Goal: Task Accomplishment & Management: Manage account settings

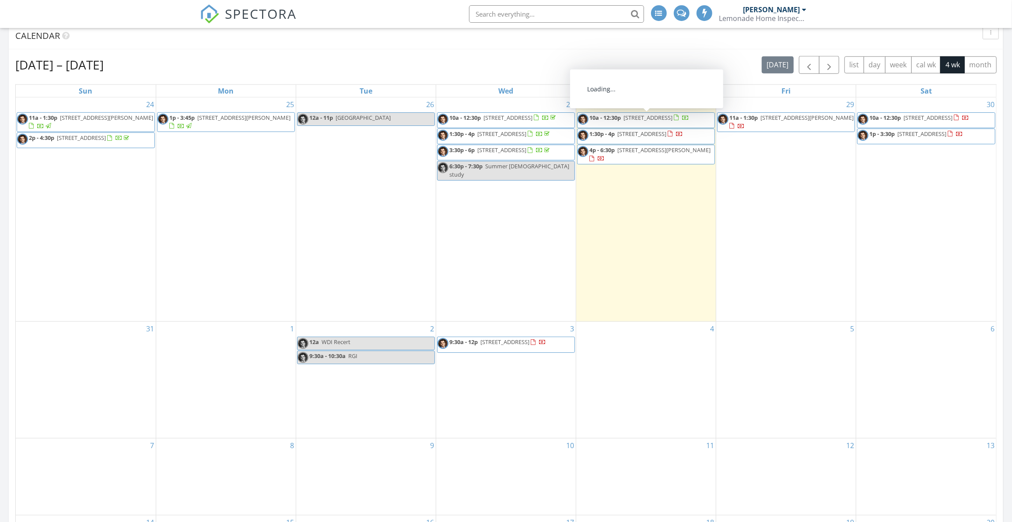
scroll to position [623, 0]
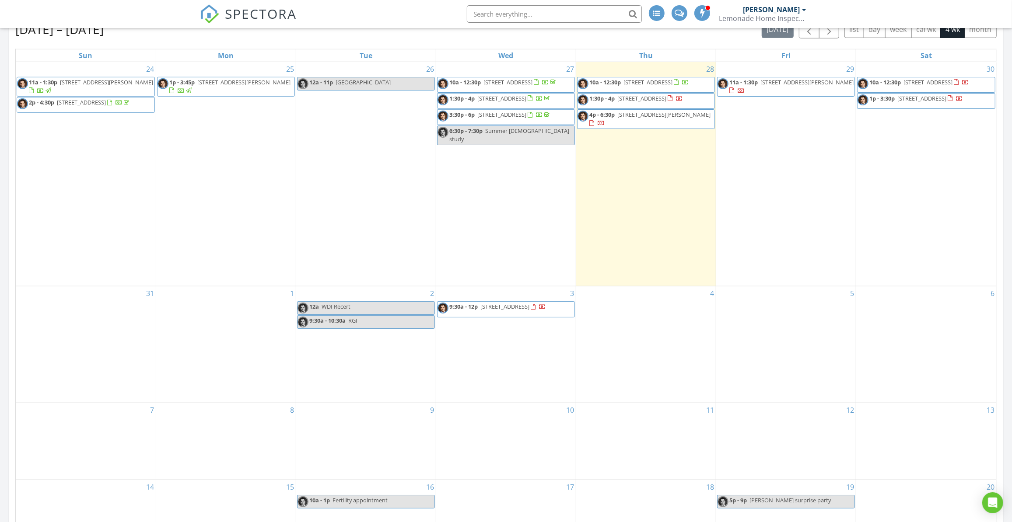
click at [372, 38] on div "[DATE] – [DATE] [DATE] list day week cal wk 4 wk month Sun Mon Tue Wed Thu Fri …" at bounding box center [506, 290] width 982 height 538
click at [474, 362] on div "3 9:30a - 12p [STREET_ADDRESS]" at bounding box center [506, 345] width 140 height 116
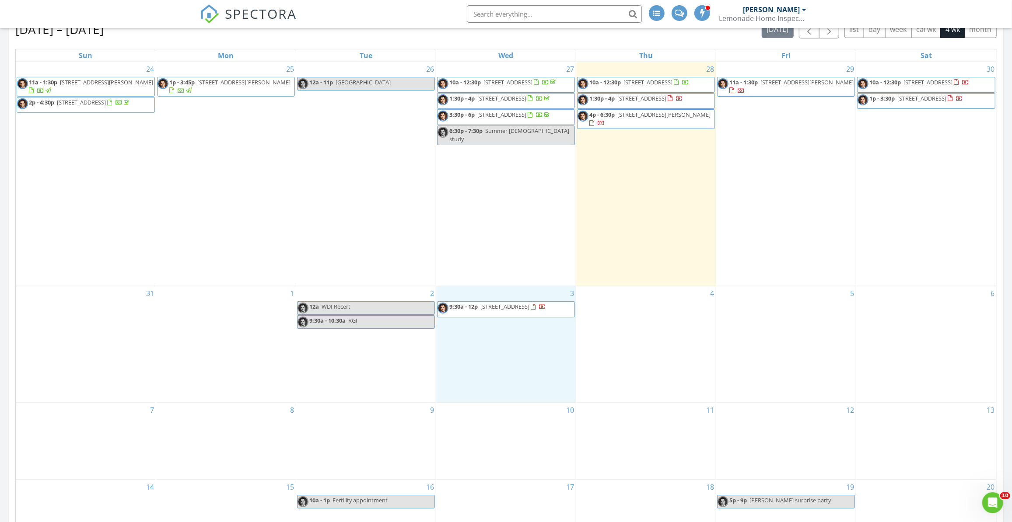
click at [947, 199] on div "30 10a - 12:30p [STREET_ADDRESS] 1p - 3:30p [STREET_ADDRESS]" at bounding box center [926, 174] width 140 height 224
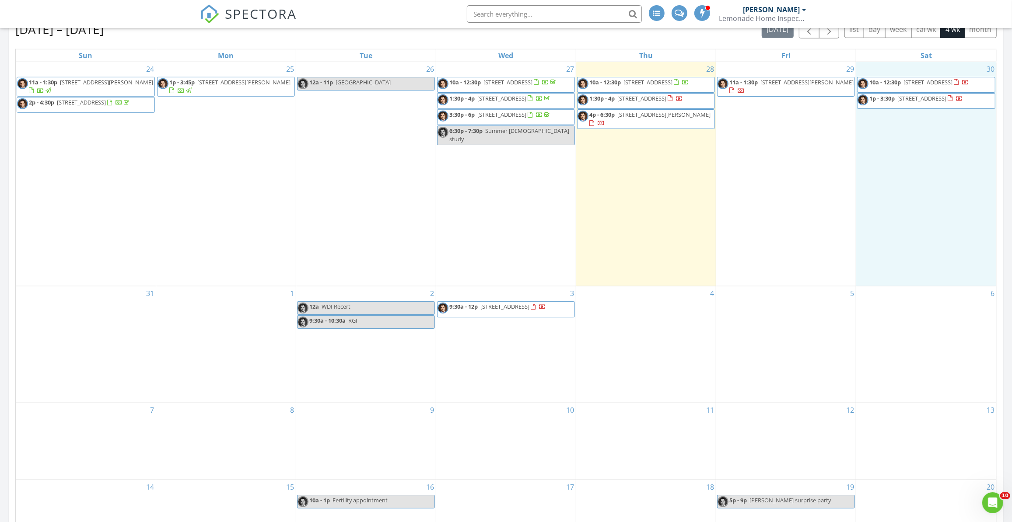
click at [923, 81] on span "3894 E 147th St, Cleveland 44111" at bounding box center [928, 82] width 49 height 8
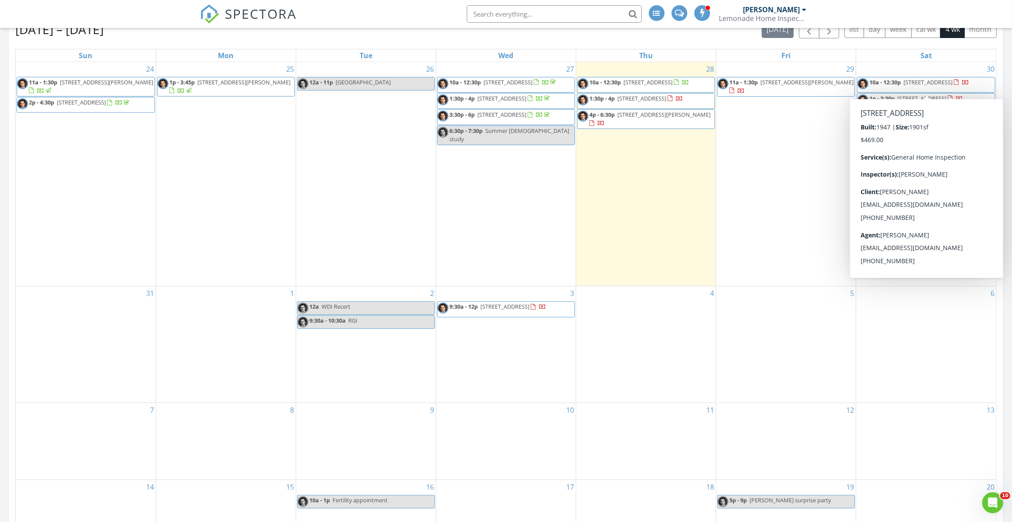
click at [919, 80] on span "[STREET_ADDRESS]" at bounding box center [928, 82] width 49 height 8
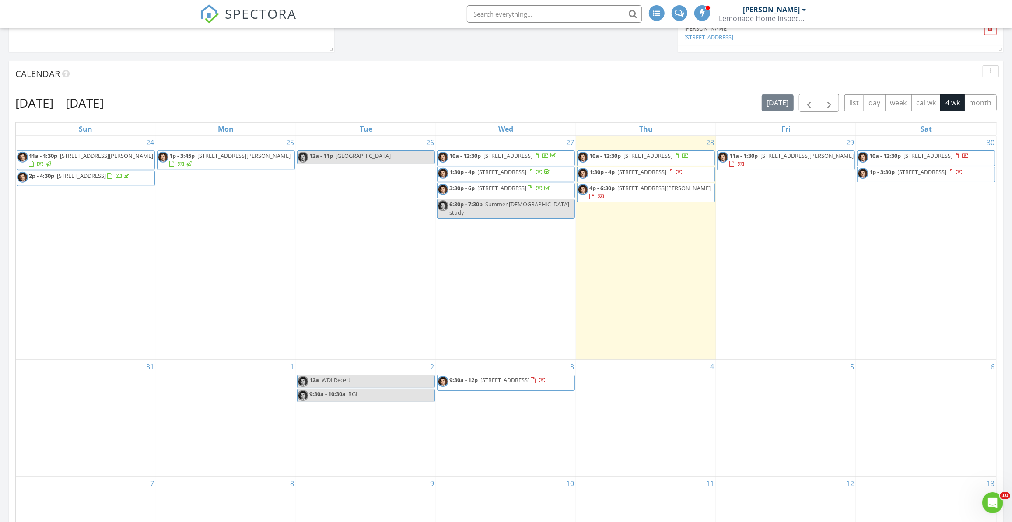
scroll to position [543, 0]
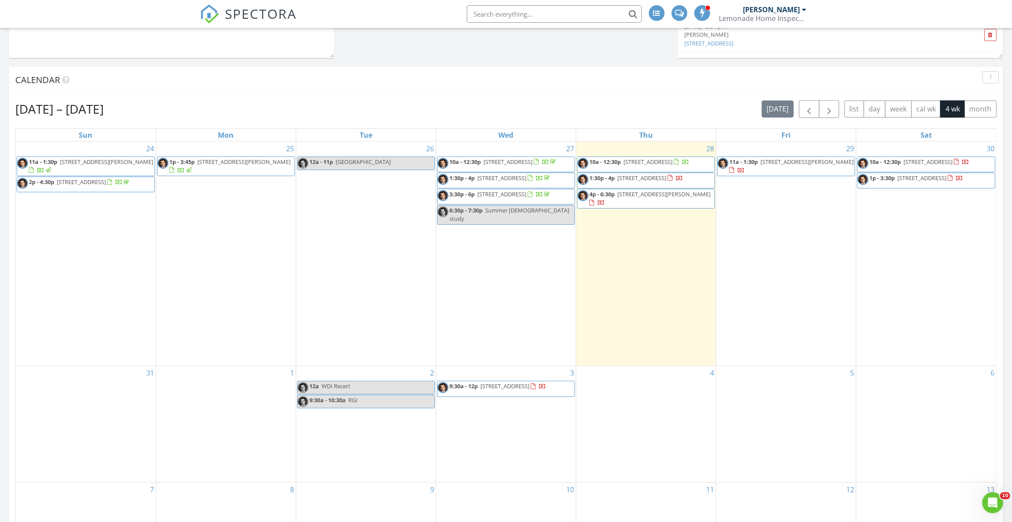
click at [910, 265] on div "30 10a - 12:30p 3894 E 147th St, Cleveland 44111 1p - 3:30p 3894 E 147th St, Cl…" at bounding box center [926, 254] width 140 height 224
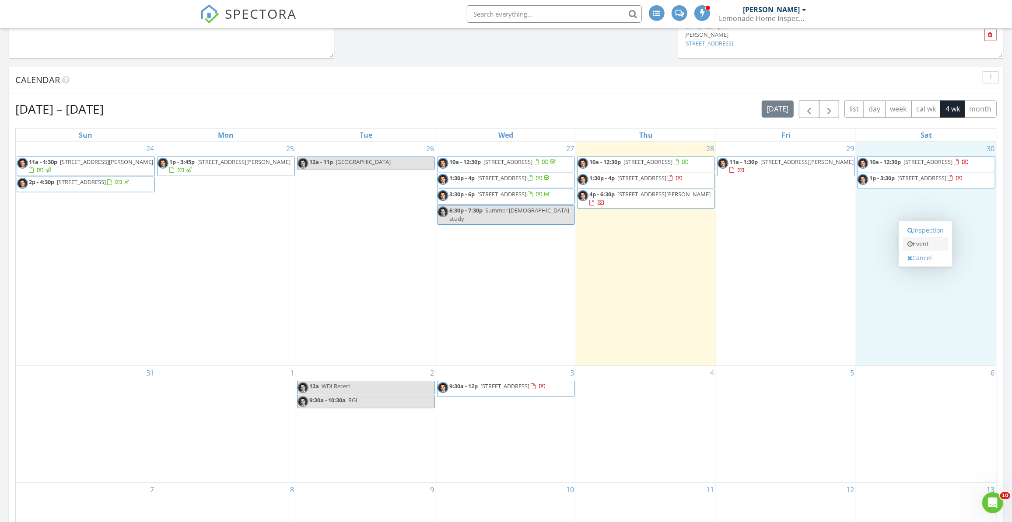
click at [918, 239] on link "Event" at bounding box center [925, 244] width 45 height 14
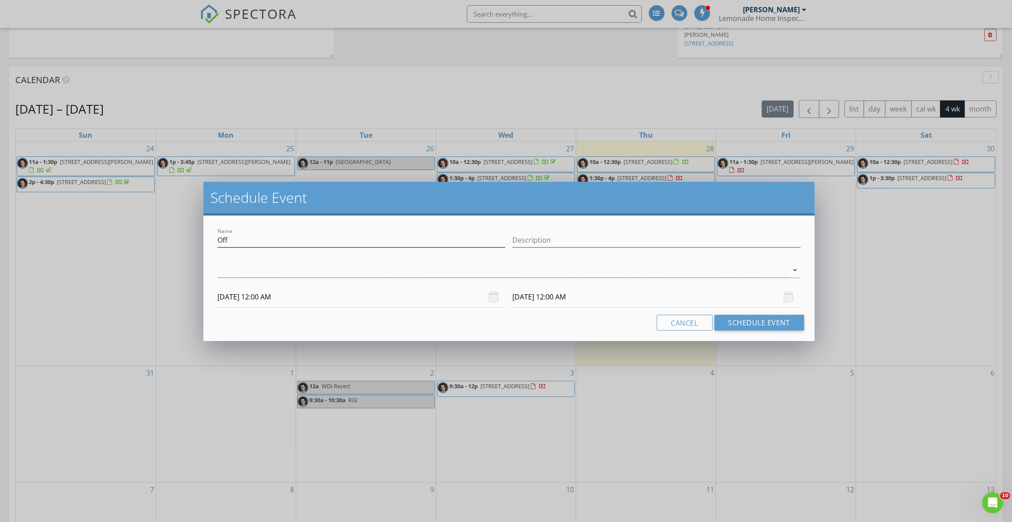
click at [244, 241] on input "Off" at bounding box center [361, 240] width 288 height 14
drag, startPoint x: 214, startPoint y: 245, endPoint x: 185, endPoint y: 251, distance: 29.1
click at [175, 250] on div "Schedule Event Name Off Description arrow_drop_down 08/30/2025 12:00 AM 08/31/2…" at bounding box center [506, 261] width 1012 height 522
click at [422, 67] on div "Schedule Event Name Description check_box_outline_blank Raphael Gobidas arrow_d…" at bounding box center [506, 261] width 1012 height 522
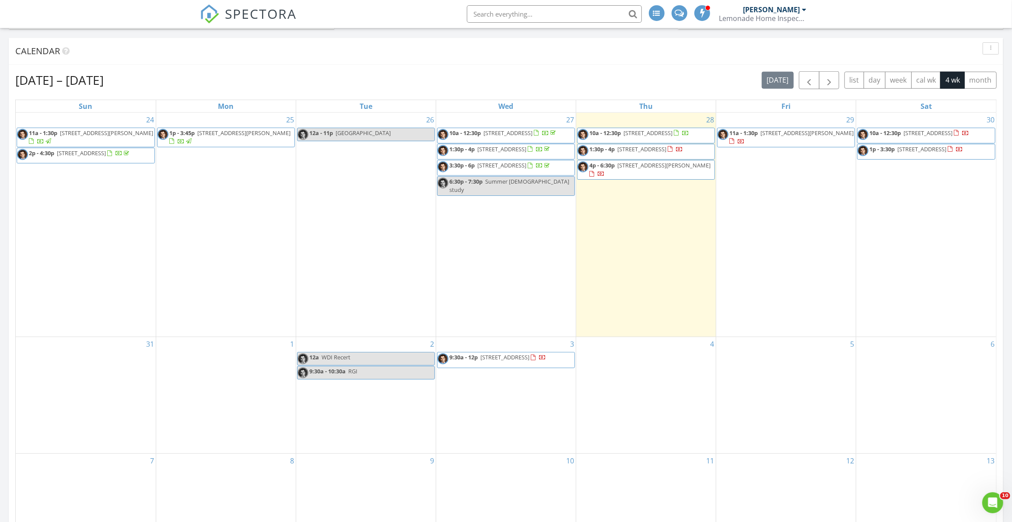
scroll to position [583, 0]
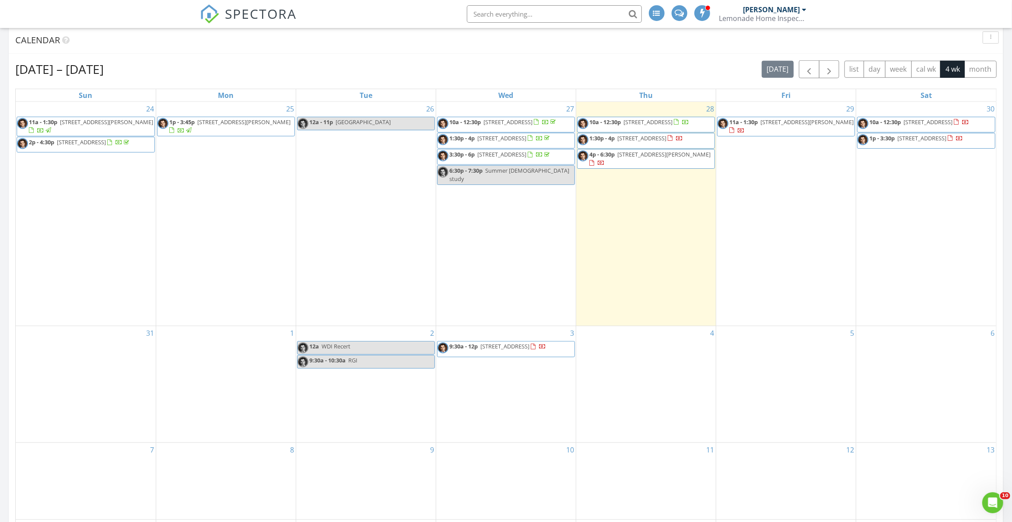
click at [496, 388] on div "3 9:30a - 12p 3459 E 117th St, Cleveland 44120" at bounding box center [506, 384] width 140 height 116
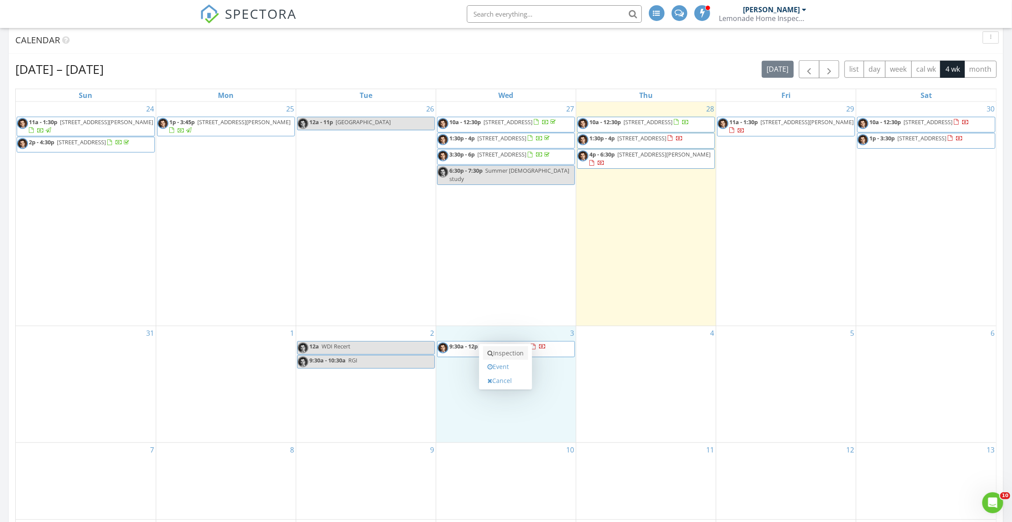
click at [507, 351] on link "Inspection" at bounding box center [505, 354] width 45 height 14
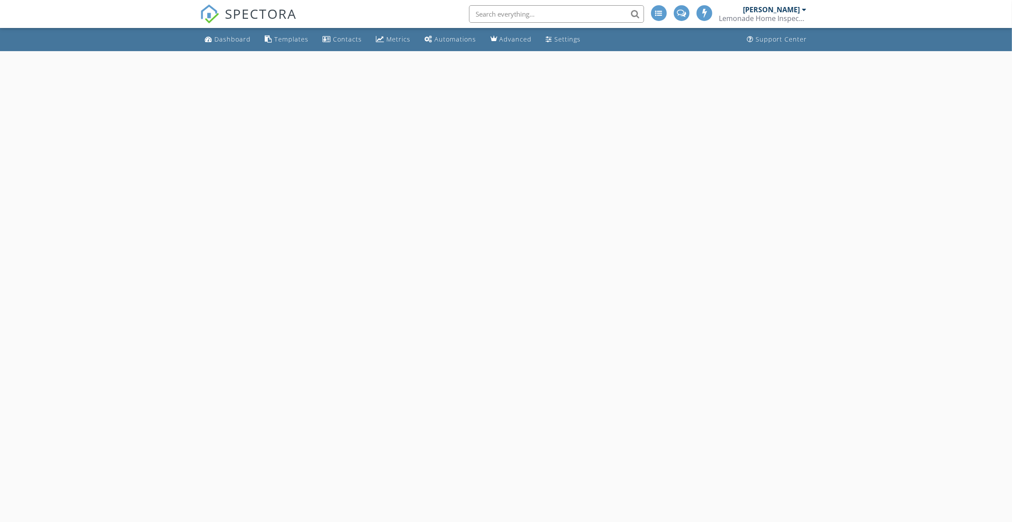
select select "8"
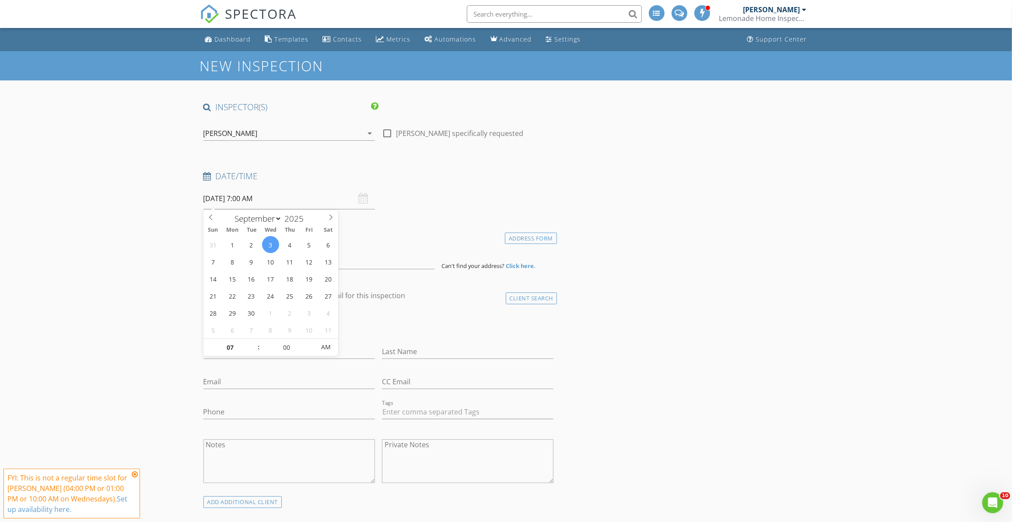
click at [279, 201] on input "[DATE] 7:00 AM" at bounding box center [289, 198] width 172 height 21
type input "08"
type input "[DATE] 8:00 AM"
click at [253, 340] on span at bounding box center [254, 343] width 6 height 9
type input "09"
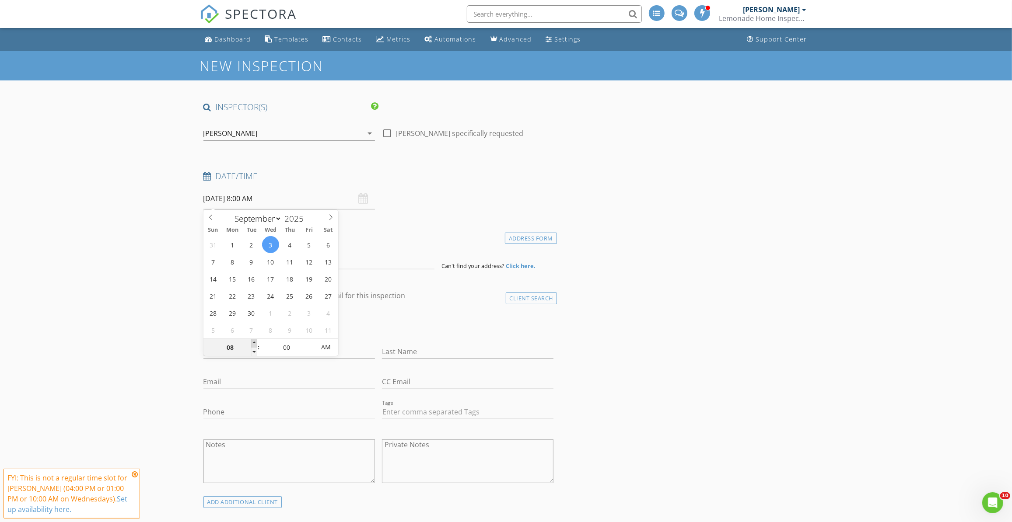
type input "[DATE] 9:00 AM"
click at [253, 340] on span at bounding box center [254, 343] width 6 height 9
type input "10"
type input "[DATE] 10:00 AM"
click at [253, 340] on span at bounding box center [254, 343] width 6 height 9
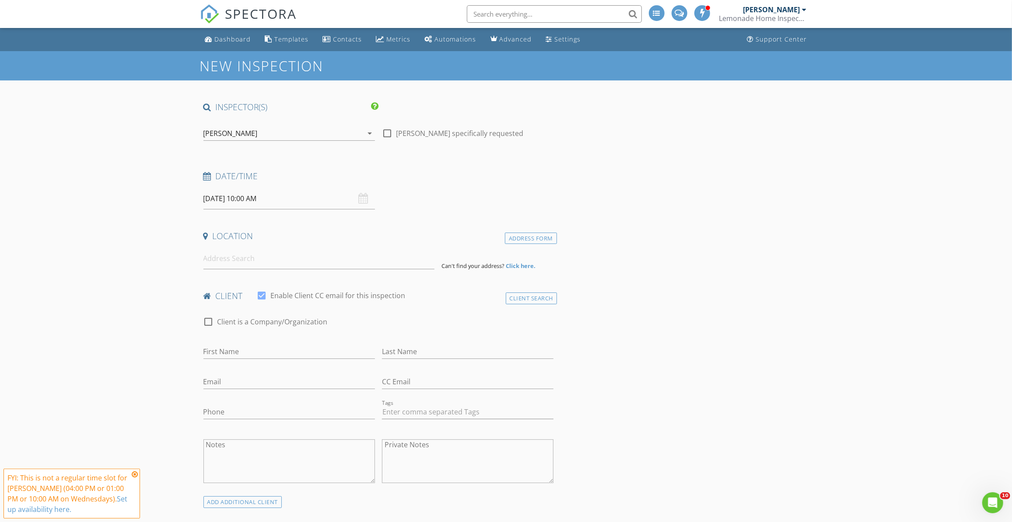
click at [216, 345] on input "First Name" at bounding box center [289, 352] width 172 height 14
type input "Jessie"
click at [444, 354] on input "Last Name" at bounding box center [468, 352] width 172 height 14
type input "Smith"
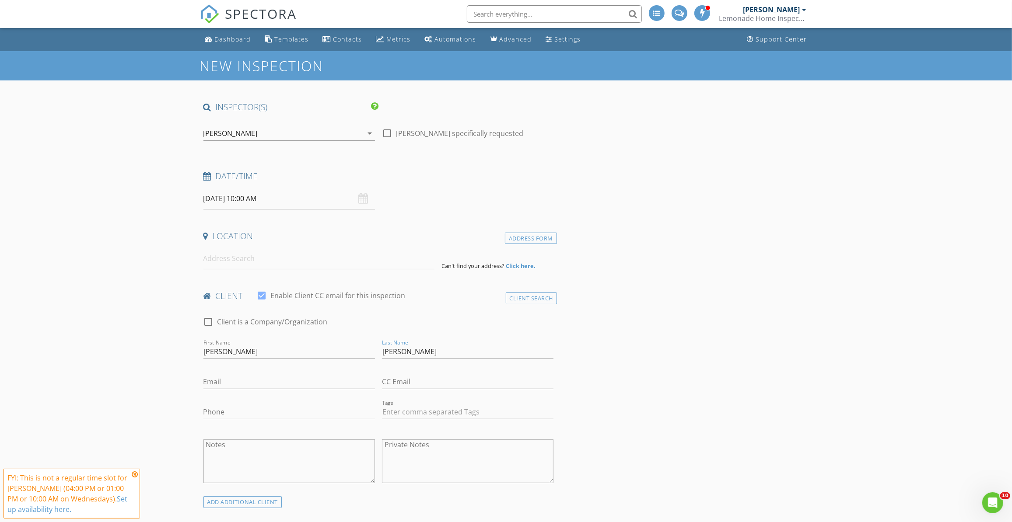
click at [136, 472] on icon at bounding box center [135, 474] width 6 height 7
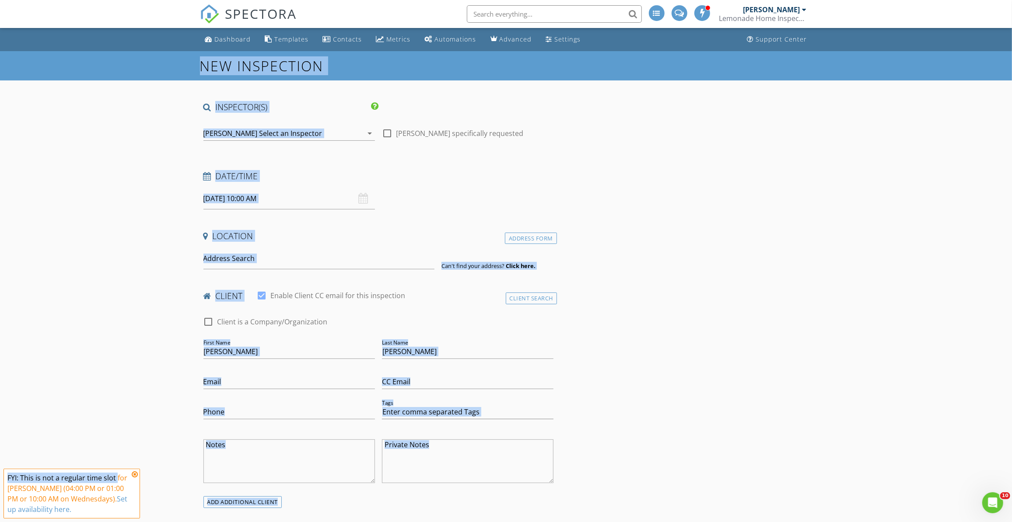
click at [136, 472] on span "FYI: This is not a regular time slot for Raphael Gobidas (04:00 PM or 01:00 PM …" at bounding box center [72, 494] width 137 height 50
click at [219, 385] on input "Email" at bounding box center [289, 382] width 172 height 14
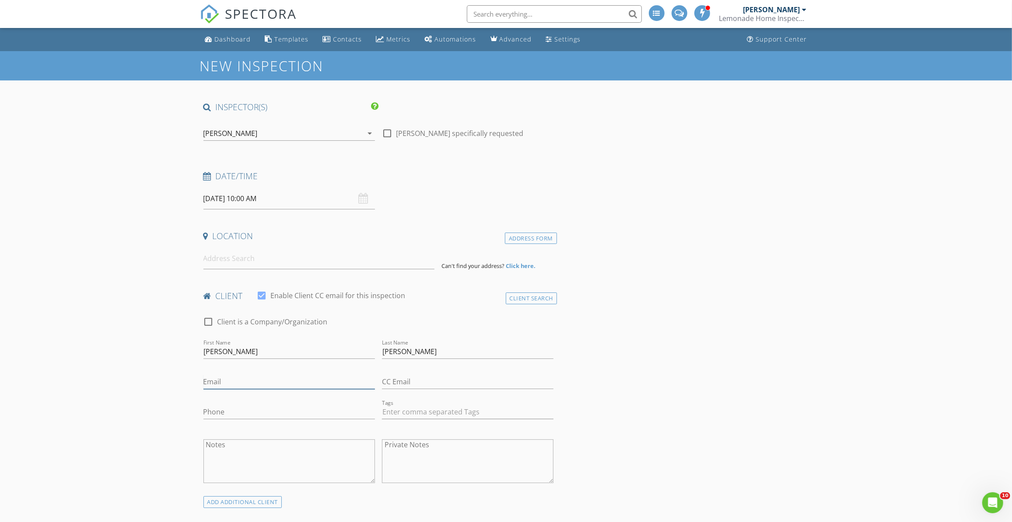
click at [219, 385] on input "Email" at bounding box center [289, 382] width 172 height 14
type input "Jsmith8898@aol.com"
click at [234, 410] on input "Phone" at bounding box center [289, 412] width 172 height 14
type input "[PHONE_NUMBER]"
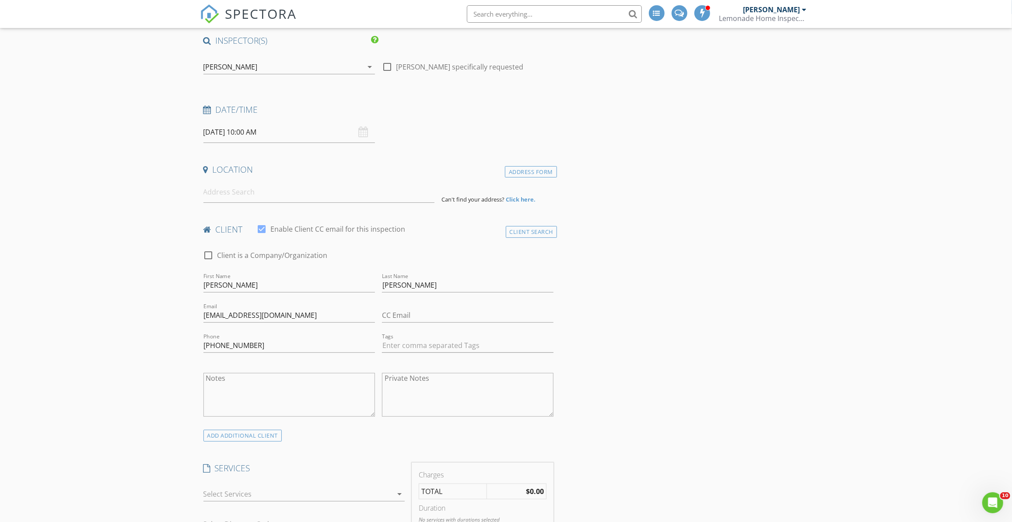
scroll to position [159, 0]
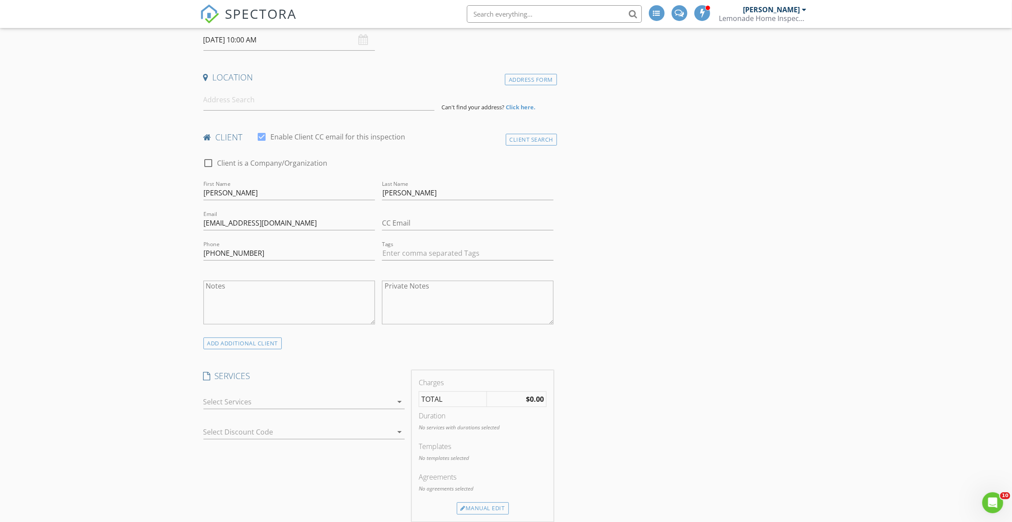
click at [267, 395] on div at bounding box center [297, 402] width 189 height 14
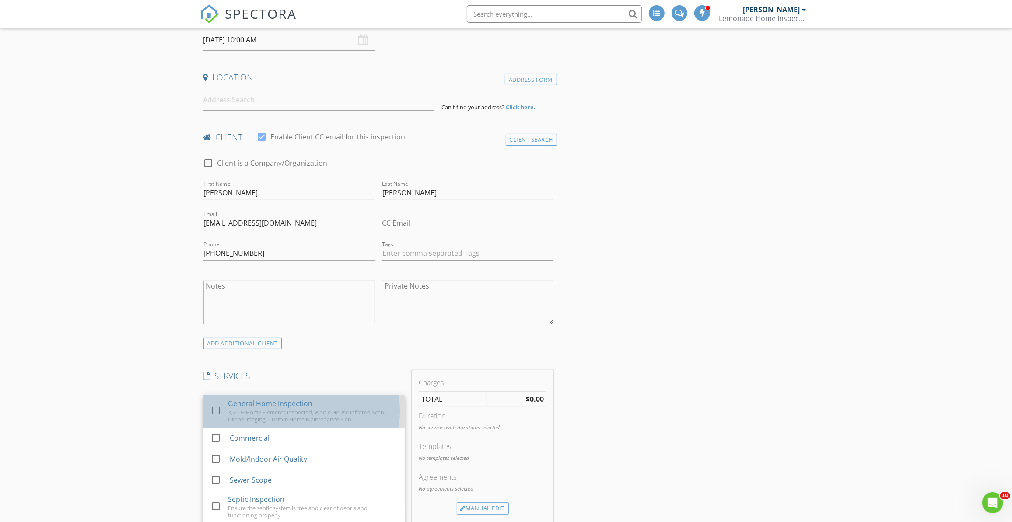
click at [236, 409] on div "3,200+ Home Elements Inspected, Whole House Infrared Scan, Drone Imaging, Custo…" at bounding box center [313, 416] width 170 height 14
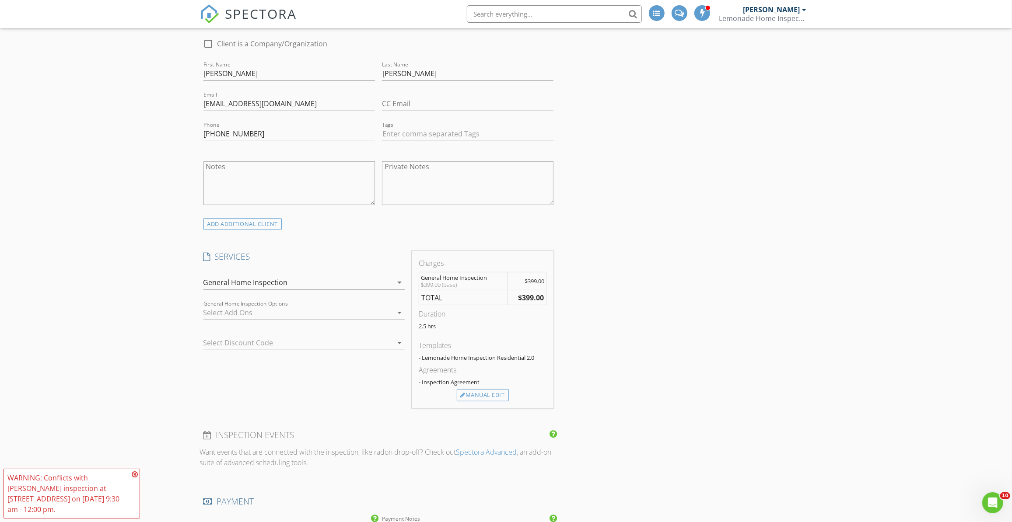
click at [138, 484] on div "WARNING: Conflicts with Raphael Gobidas's inspection at 3459 E 117th St on 09/0…" at bounding box center [72, 494] width 137 height 50
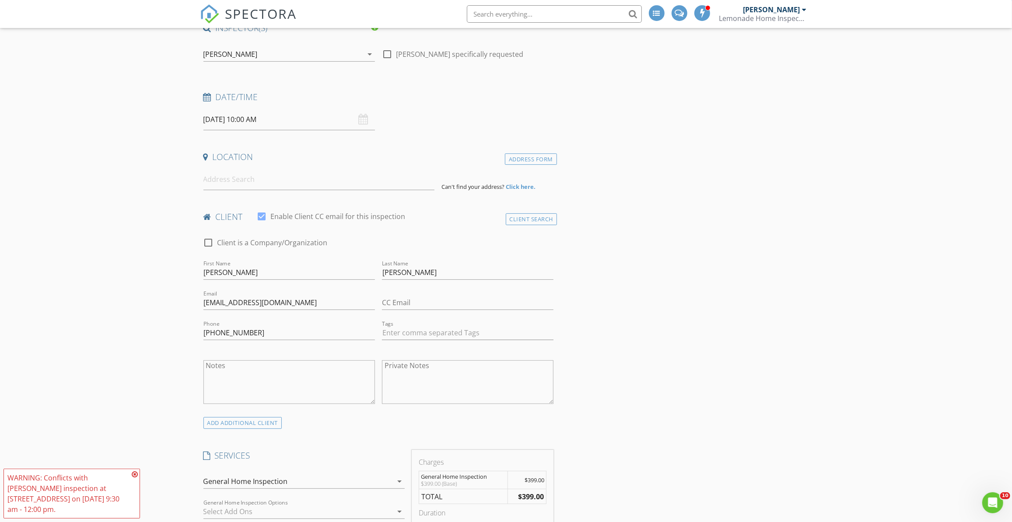
scroll to position [0, 0]
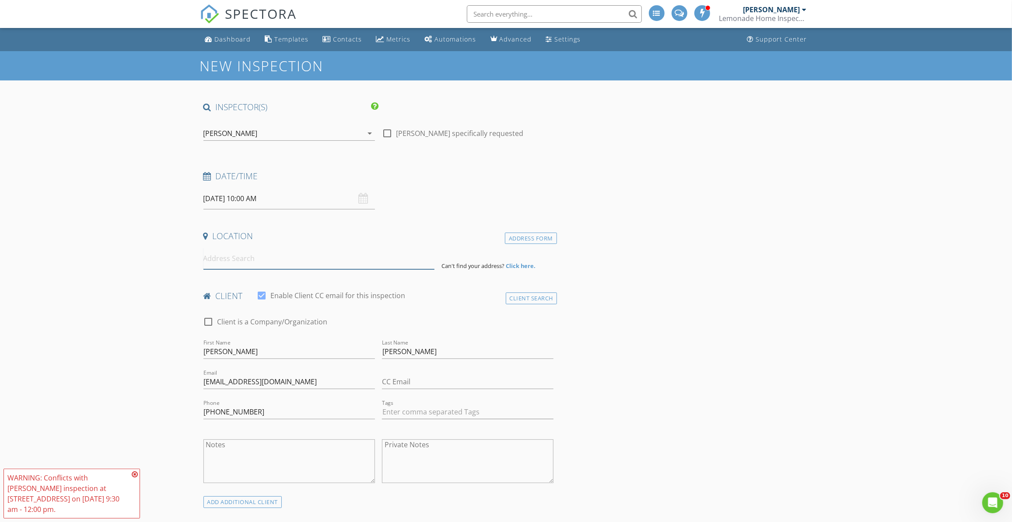
click at [249, 268] on input at bounding box center [318, 258] width 231 height 21
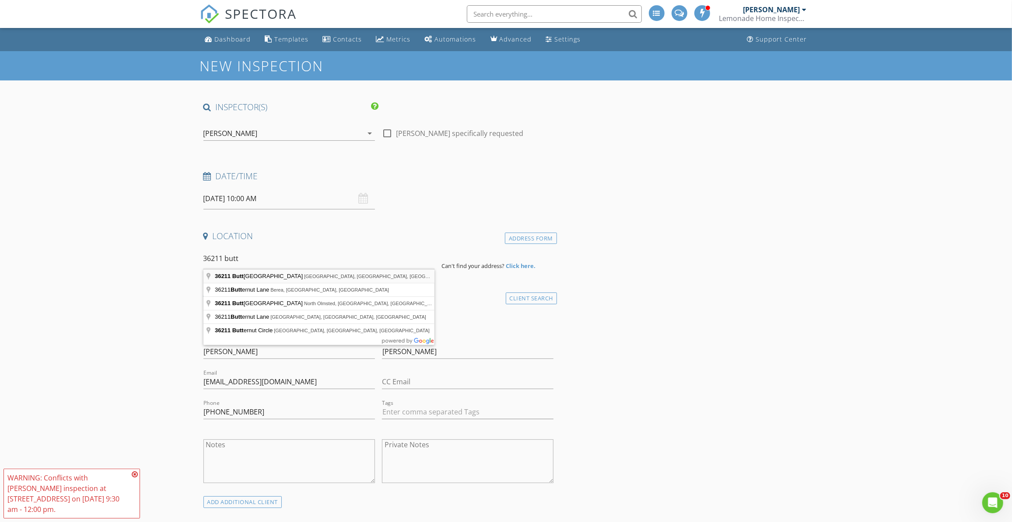
type input "36211 Butternut Ridge Road, Elyria, OH, USA"
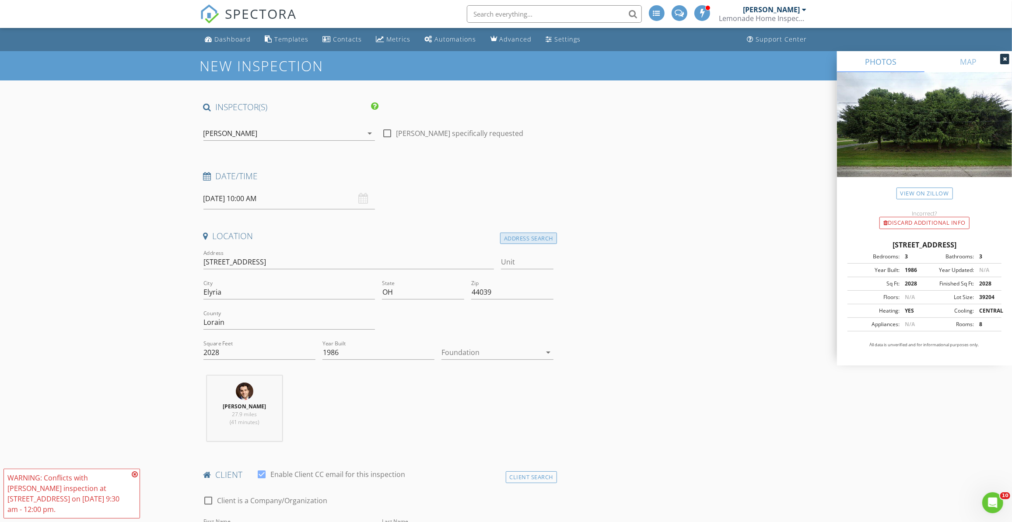
click at [527, 234] on div "Address Search" at bounding box center [528, 239] width 57 height 12
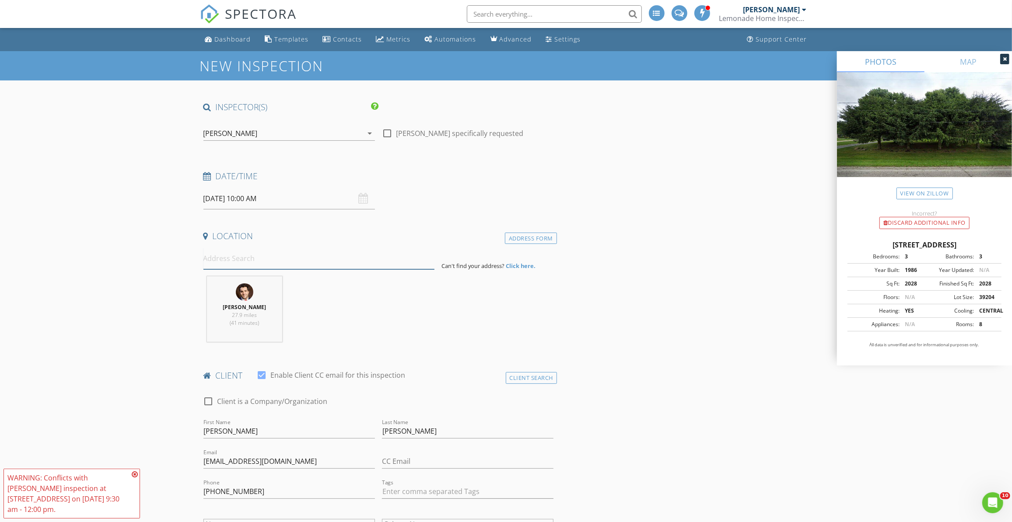
click at [258, 261] on input at bounding box center [318, 258] width 231 height 21
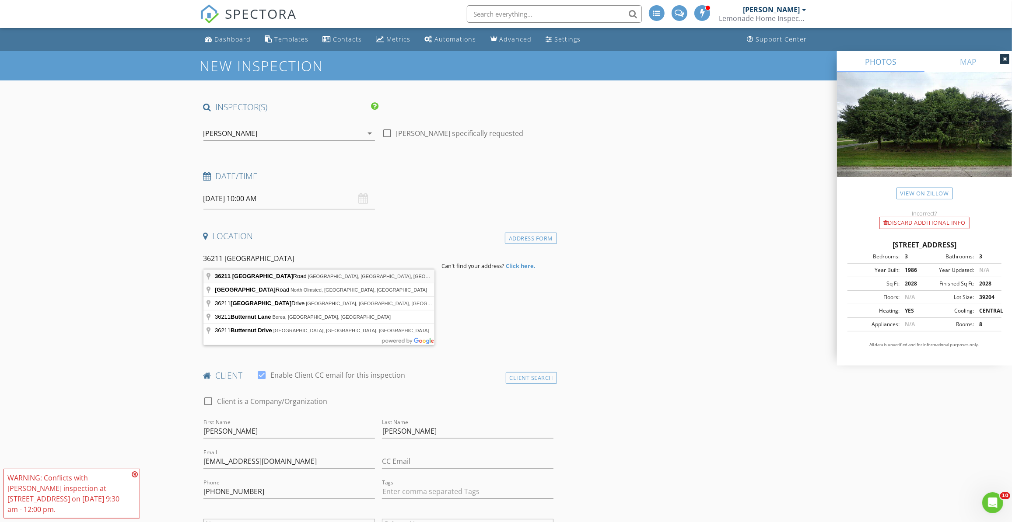
type input "36211 Butternut Ridge Road, Elyria, OH, USA"
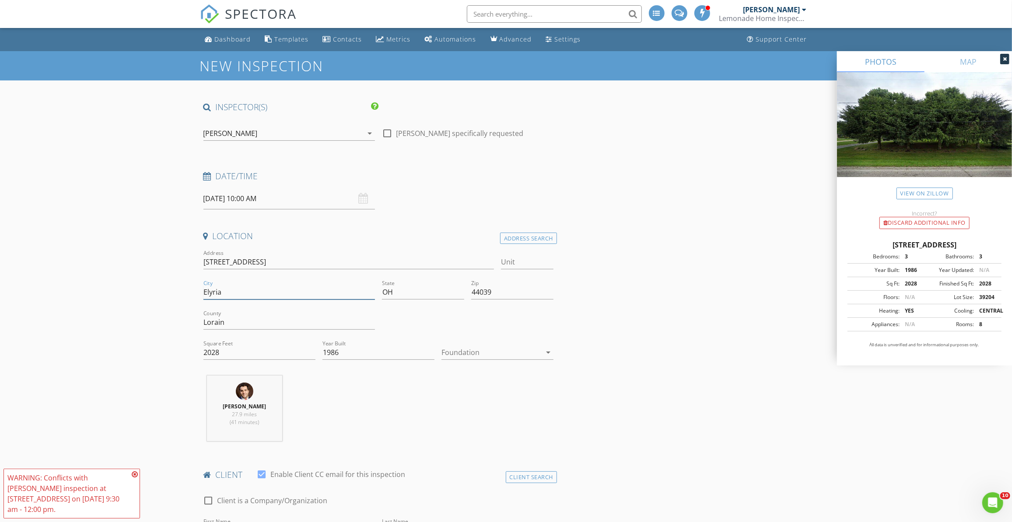
drag, startPoint x: 238, startPoint y: 291, endPoint x: 167, endPoint y: 282, distance: 71.9
type input "[GEOGRAPHIC_DATA]"
drag, startPoint x: 233, startPoint y: 347, endPoint x: 173, endPoint y: 358, distance: 60.9
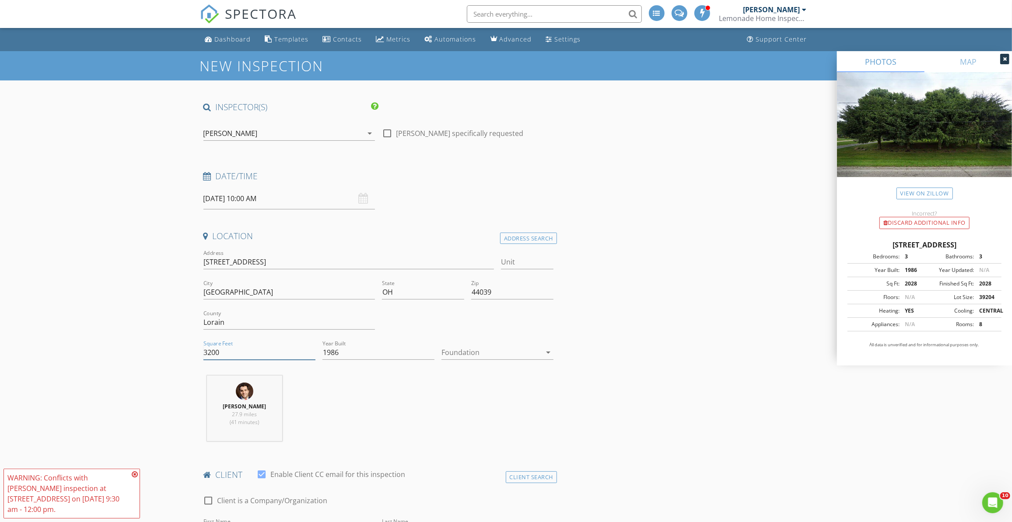
type input "3200"
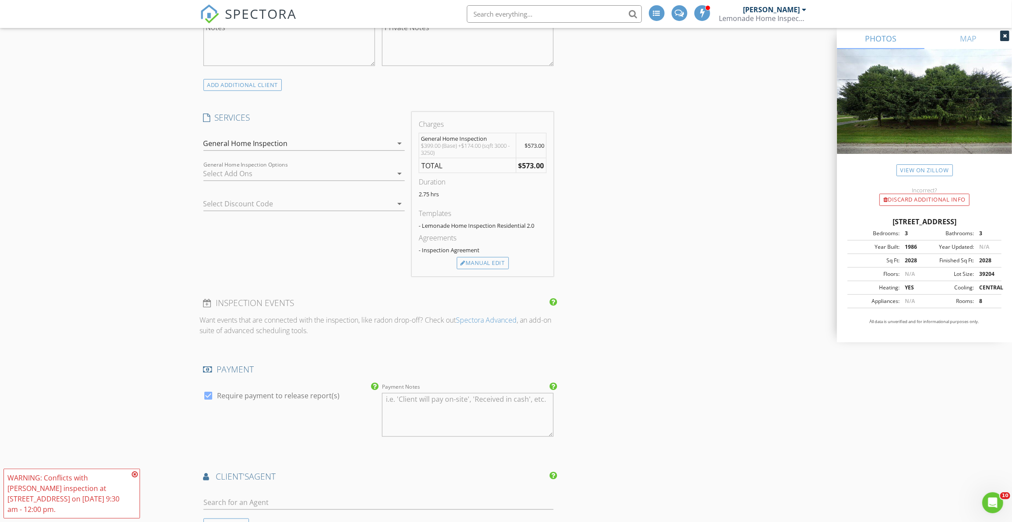
scroll to position [596, 0]
click at [250, 167] on div at bounding box center [297, 174] width 189 height 14
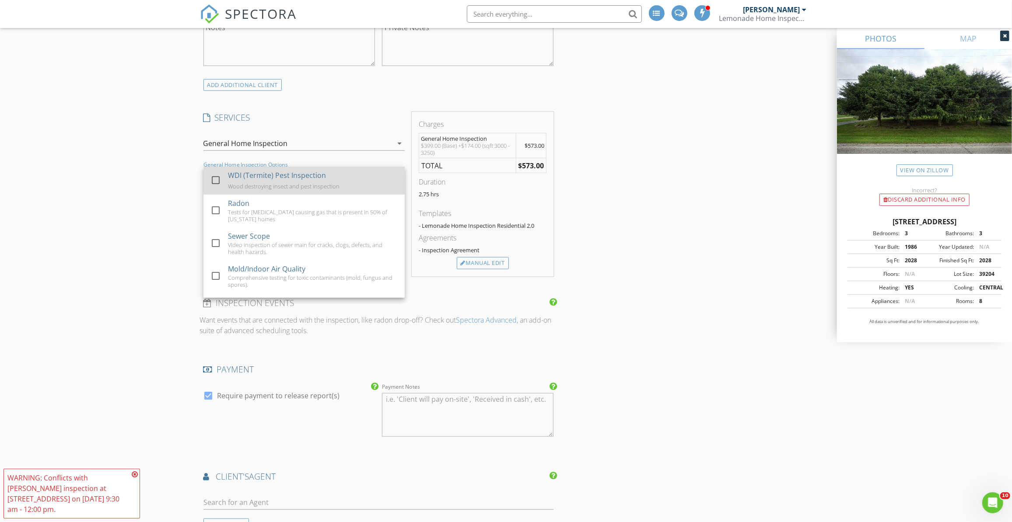
click at [210, 175] on div at bounding box center [215, 180] width 15 height 15
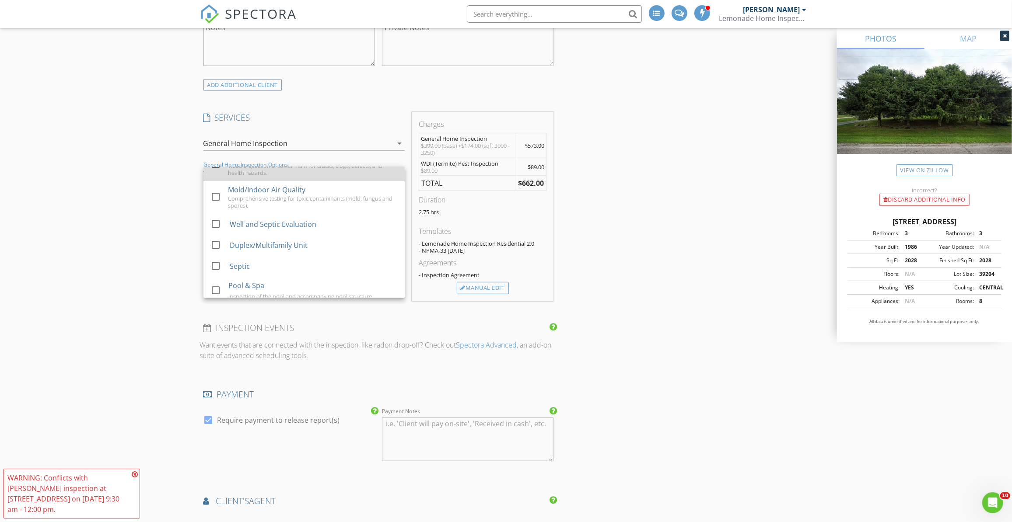
scroll to position [107, 0]
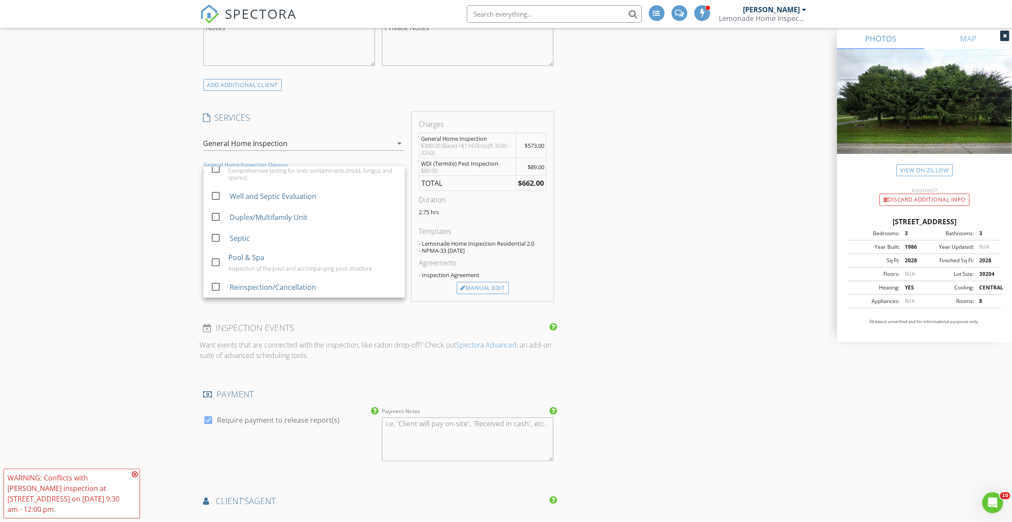
click at [132, 478] on icon at bounding box center [135, 474] width 6 height 7
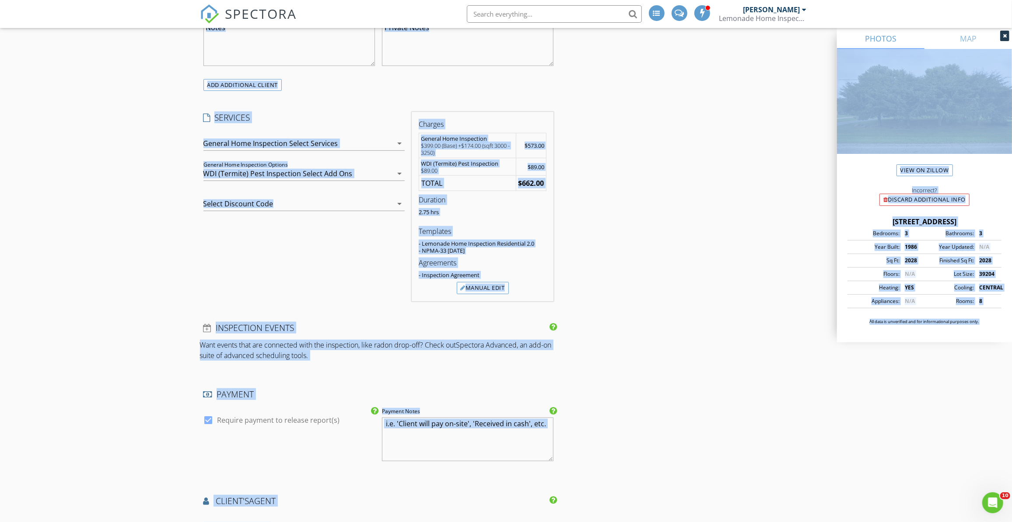
click at [276, 174] on div "WDI (Termite) Pest Inspection" at bounding box center [252, 174] width 98 height 8
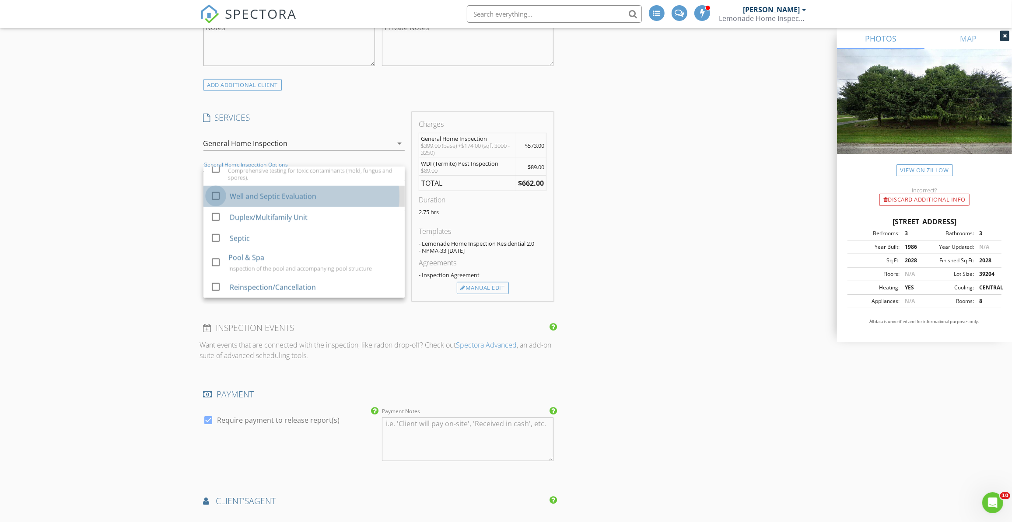
click at [213, 192] on div at bounding box center [215, 196] width 15 height 15
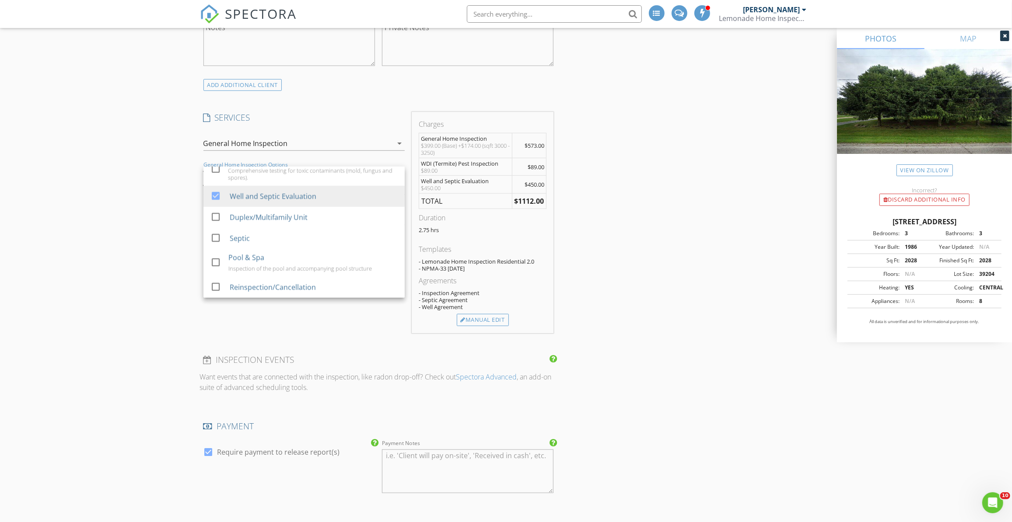
click at [175, 201] on div "New Inspection INSPECTOR(S) check_box Raphael Gobidas PRIMARY Raphael Gobidas a…" at bounding box center [506, 336] width 1012 height 1762
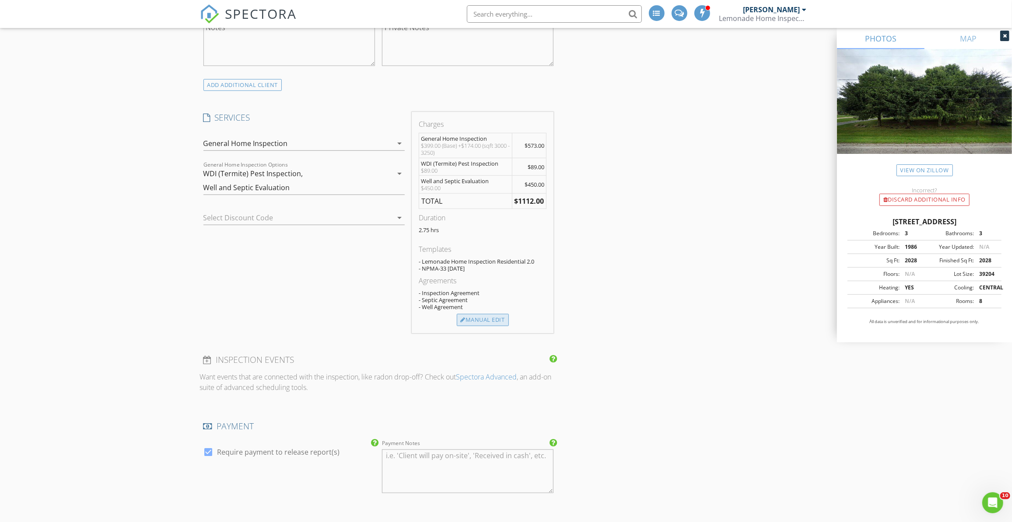
click at [480, 314] on div "Manual Edit" at bounding box center [483, 320] width 52 height 12
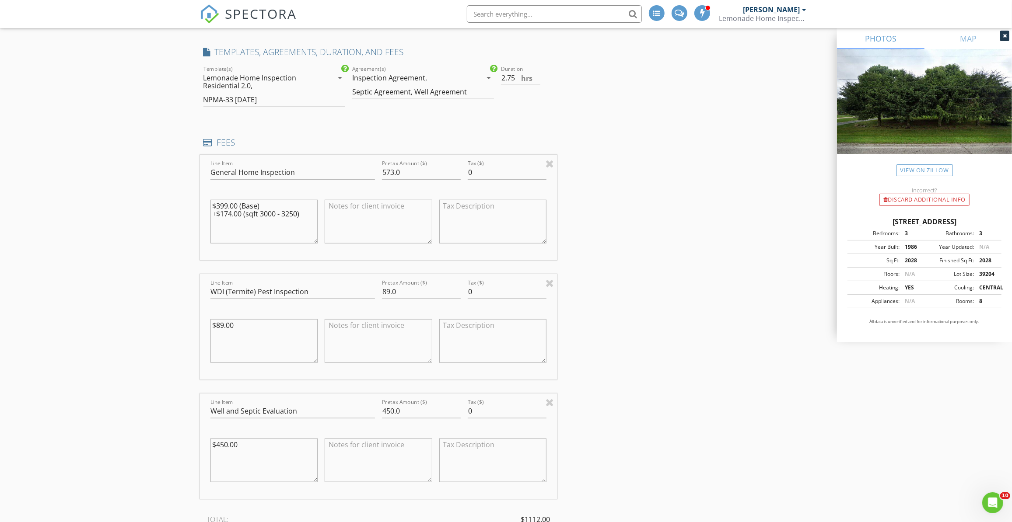
scroll to position [716, 0]
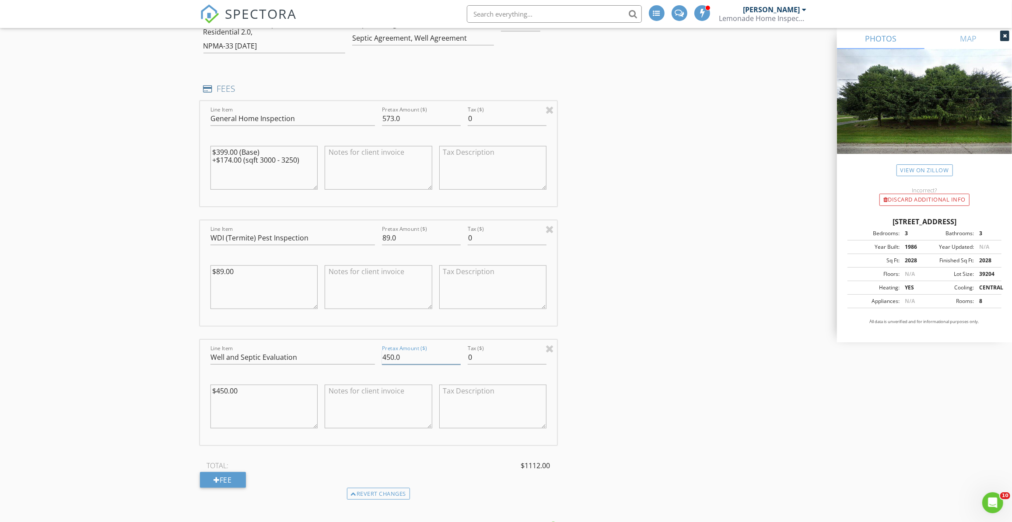
click at [388, 355] on input "450.0" at bounding box center [421, 358] width 79 height 14
type input "280.0"
drag, startPoint x: 228, startPoint y: 388, endPoint x: 217, endPoint y: 390, distance: 11.6
click at [217, 390] on textarea "$450.00" at bounding box center [264, 407] width 108 height 44
type textarea "$280.00"
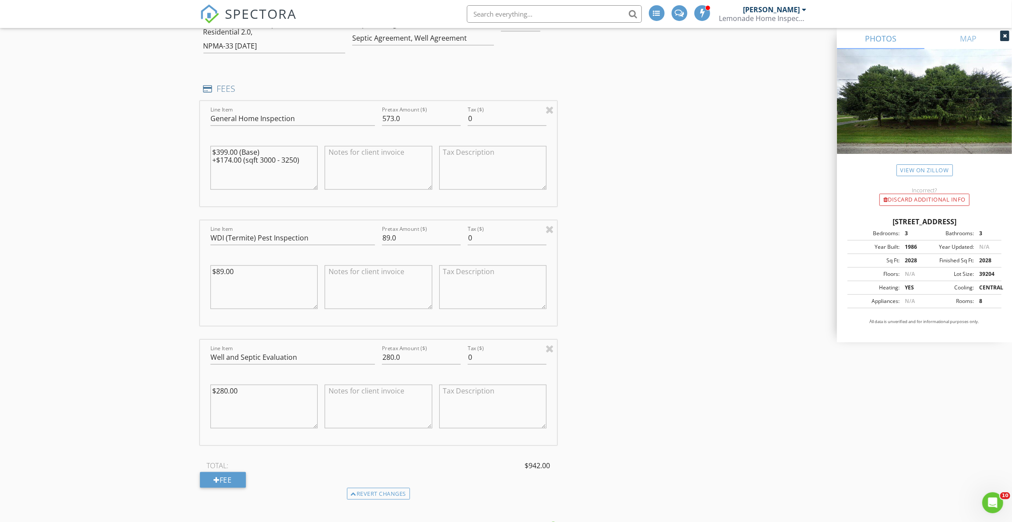
click at [58, 382] on div "New Inspection INSPECTOR(S) check_box Raphael Gobidas PRIMARY Raphael Gobidas a…" at bounding box center [506, 359] width 1012 height 2049
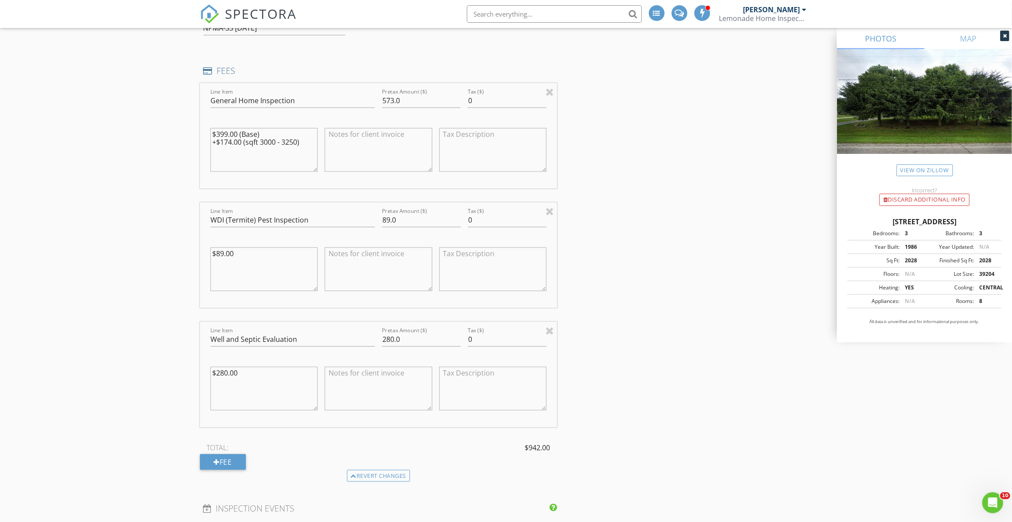
scroll to position [733, 0]
click at [551, 329] on div at bounding box center [550, 331] width 8 height 11
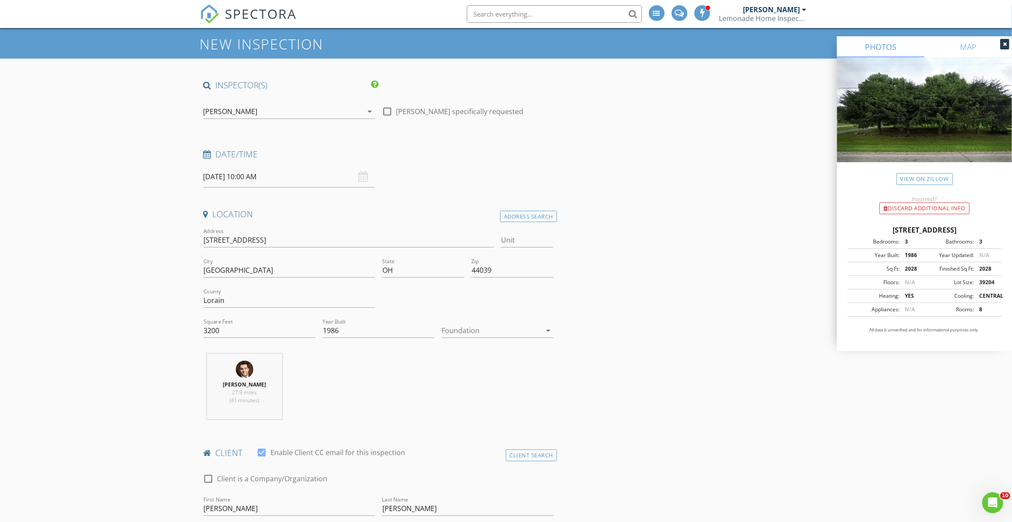
scroll to position [0, 0]
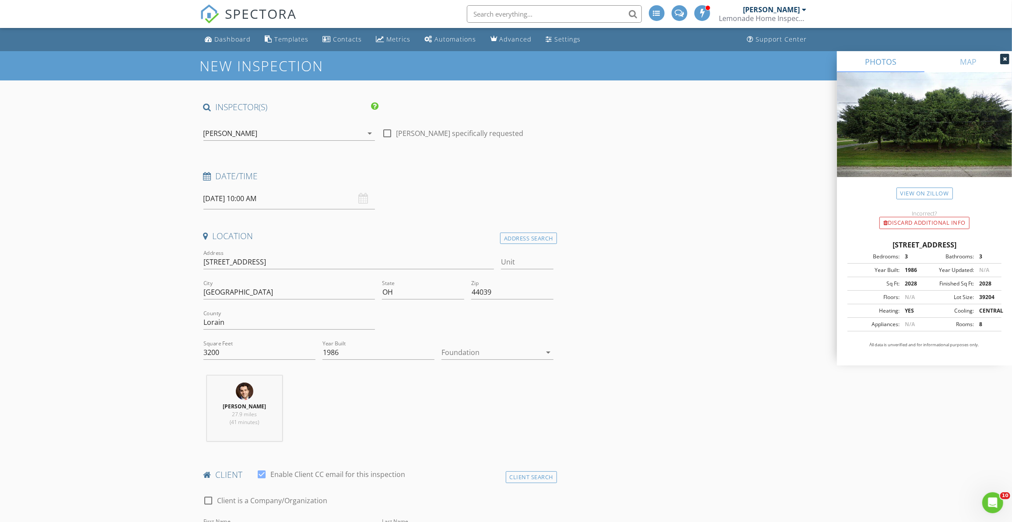
click at [278, 203] on input "09/03/2025 10:00 AM" at bounding box center [289, 198] width 172 height 21
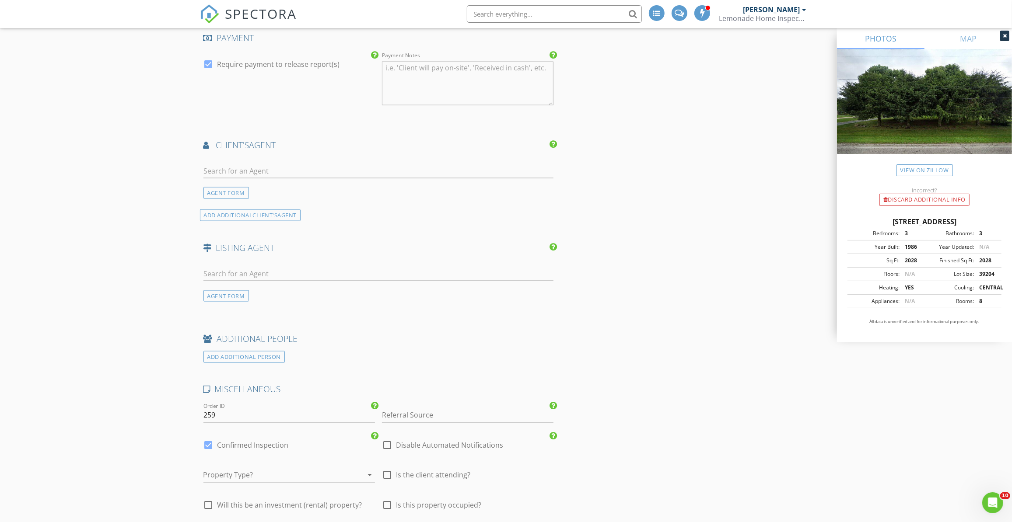
scroll to position [1154, 0]
click at [271, 164] on input "text" at bounding box center [378, 169] width 351 height 14
type input "kiara"
click at [237, 183] on div "[PERSON_NAME]" at bounding box center [255, 188] width 54 height 11
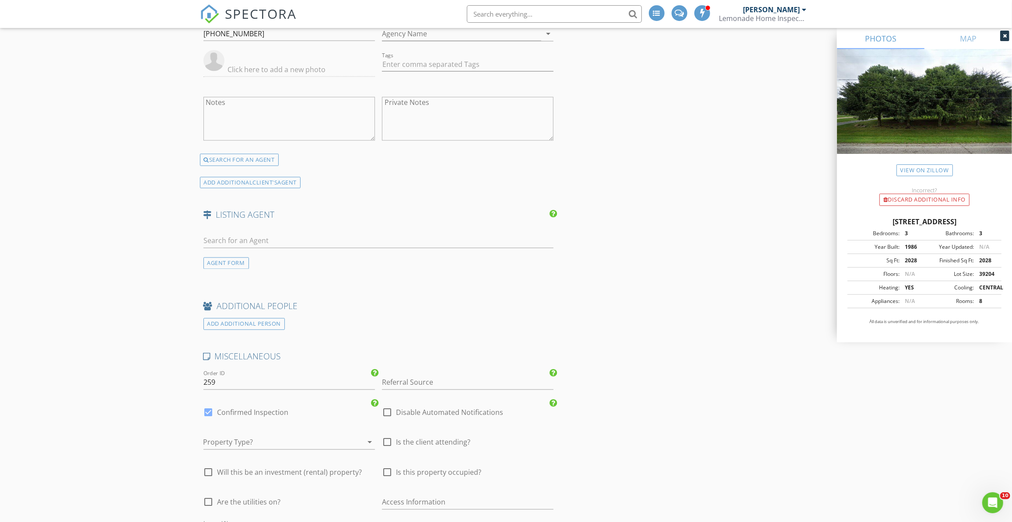
scroll to position [1353, 0]
click at [321, 442] on div "Property Type? arrow_drop_down" at bounding box center [289, 445] width 172 height 23
click at [323, 441] on div at bounding box center [276, 441] width 147 height 14
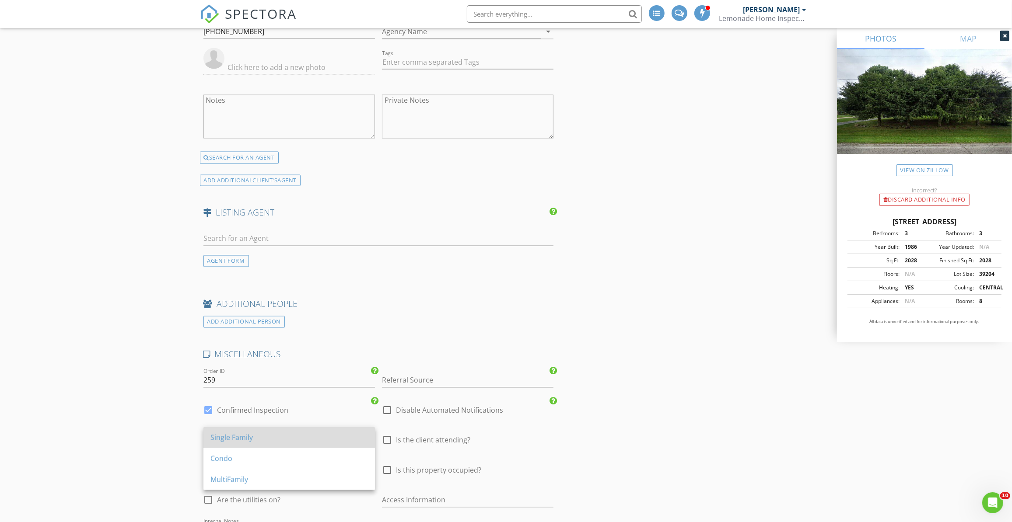
click at [291, 438] on div "Single Family" at bounding box center [289, 438] width 158 height 11
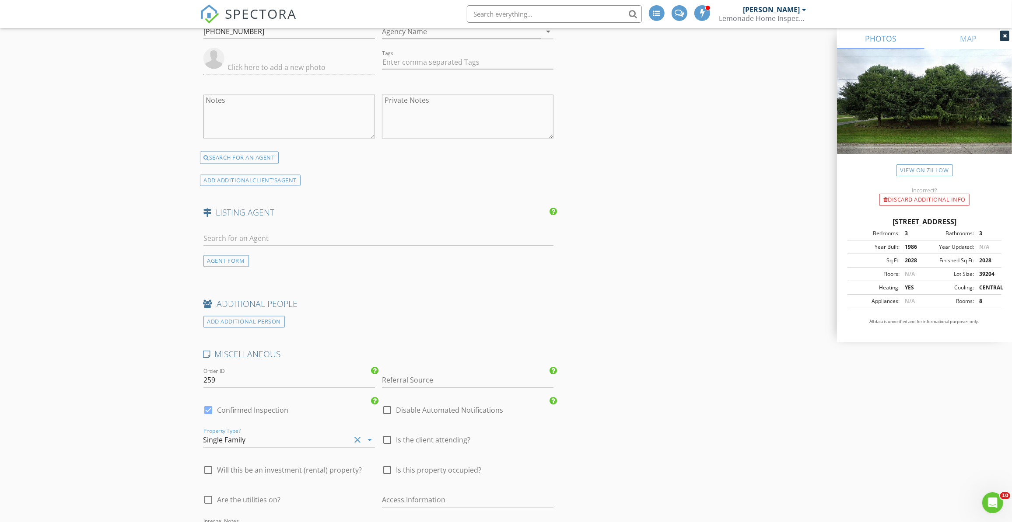
type input "2.75"
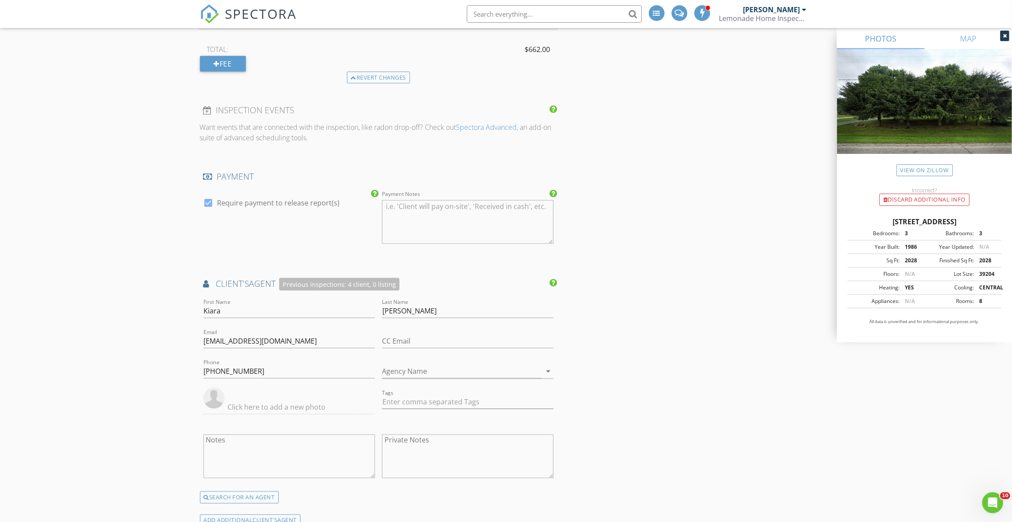
scroll to position [0, 0]
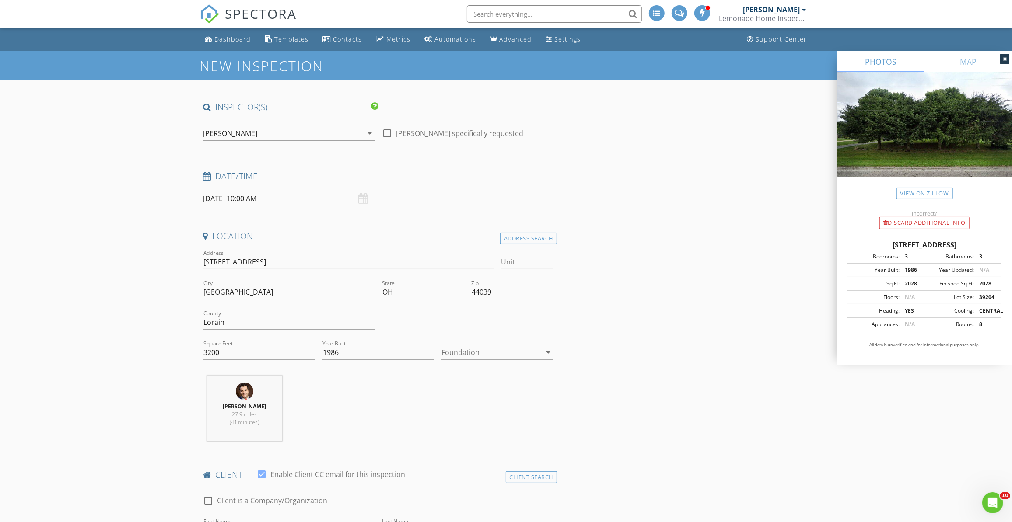
click at [263, 200] on input "09/03/2025 10:00 AM" at bounding box center [289, 198] width 172 height 21
type input "09/06/2025 10:00 AM"
type input "11"
type input "09/06/2025 11:00 AM"
click at [254, 340] on span at bounding box center [254, 343] width 6 height 9
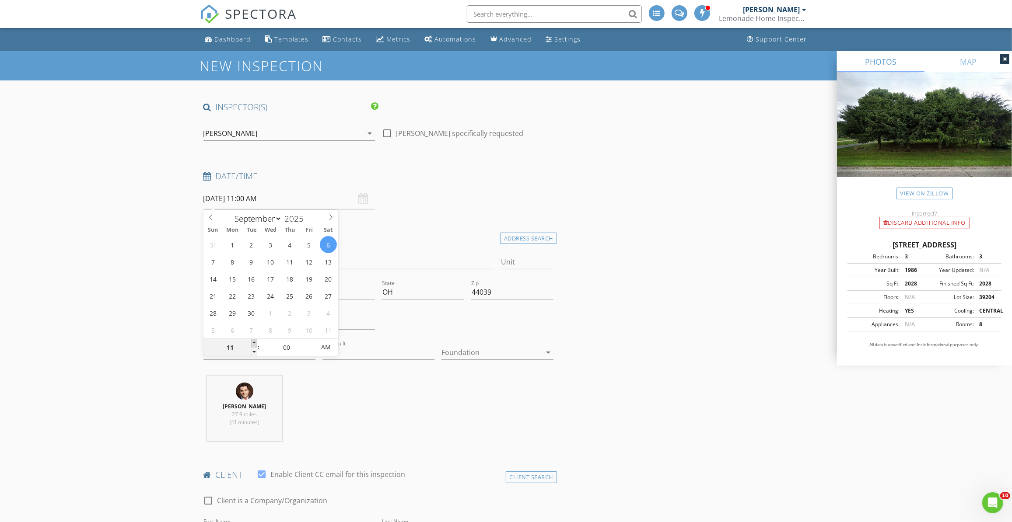
type input "12"
type input "09/06/2025 12:00 PM"
click at [254, 340] on span at bounding box center [254, 343] width 6 height 9
type input "01"
type input "09/06/2025 1:00 PM"
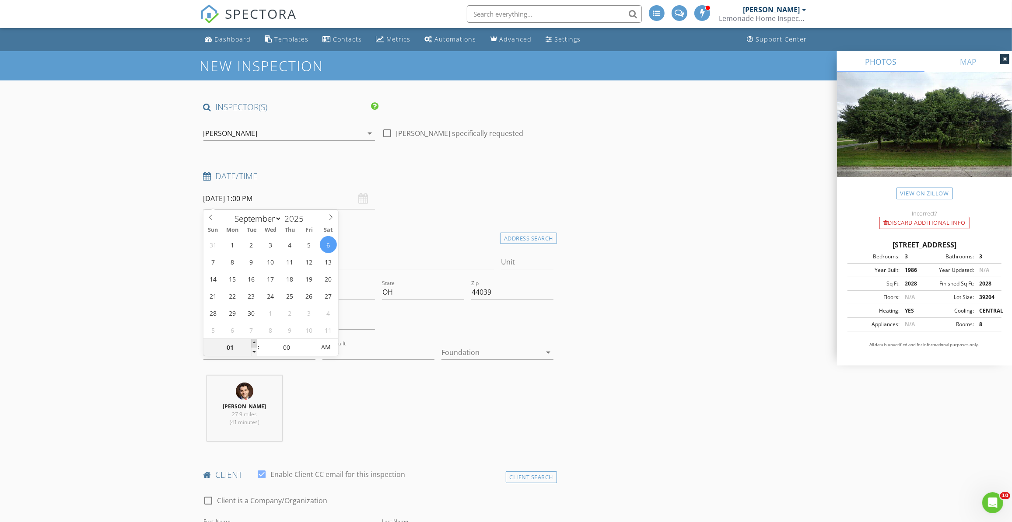
click at [254, 340] on span at bounding box center [254, 343] width 6 height 9
type input "02"
type input "09/06/2025 2:00 PM"
click at [254, 340] on span at bounding box center [254, 343] width 6 height 9
type input "03"
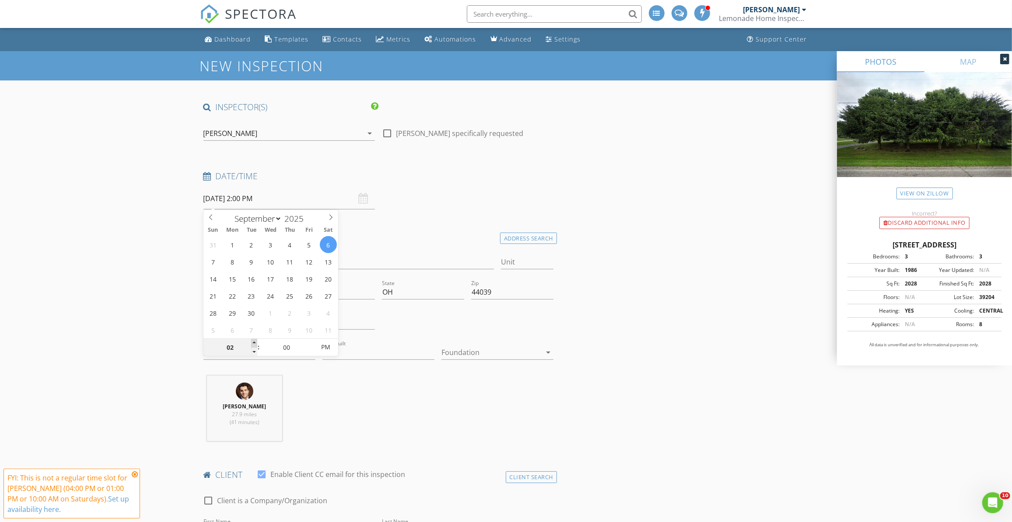
type input "09/06/2025 3:00 PM"
click at [254, 340] on span at bounding box center [254, 343] width 6 height 9
type input "02"
type input "09/06/2025 2:00 PM"
click at [255, 353] on span at bounding box center [254, 352] width 6 height 9
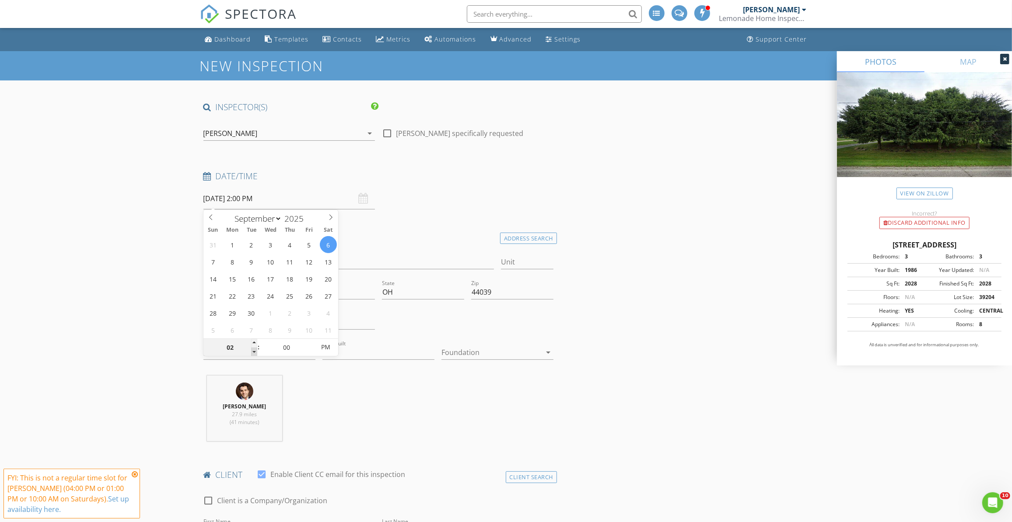
type input "01"
type input "09/06/2025 1:00 PM"
click at [255, 353] on span at bounding box center [254, 352] width 6 height 9
click at [134, 473] on icon at bounding box center [135, 474] width 6 height 7
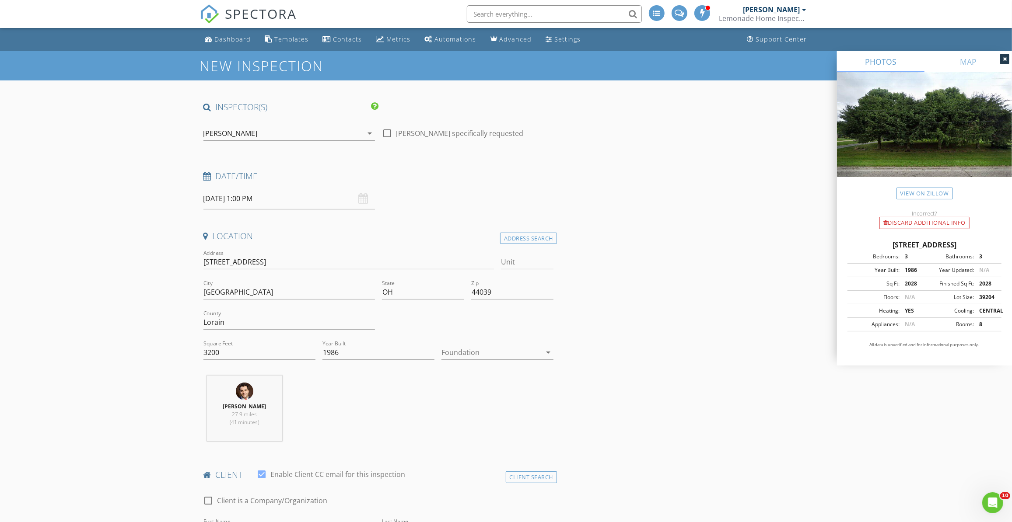
click at [289, 196] on input "09/06/2025 1:00 PM" at bounding box center [289, 198] width 172 height 21
select select "7"
click at [213, 217] on icon at bounding box center [211, 217] width 6 height 6
type input "[DATE] 1:00 PM"
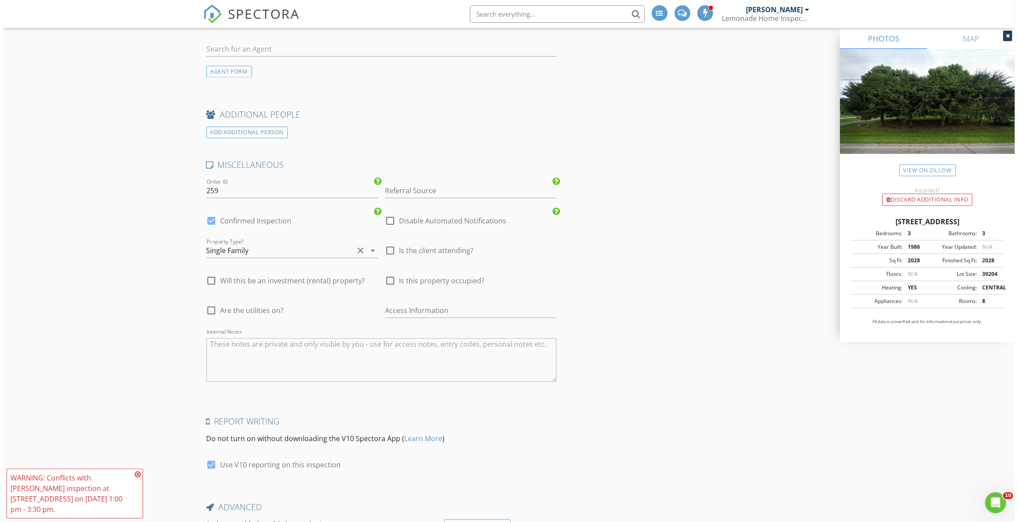
scroll to position [1617, 0]
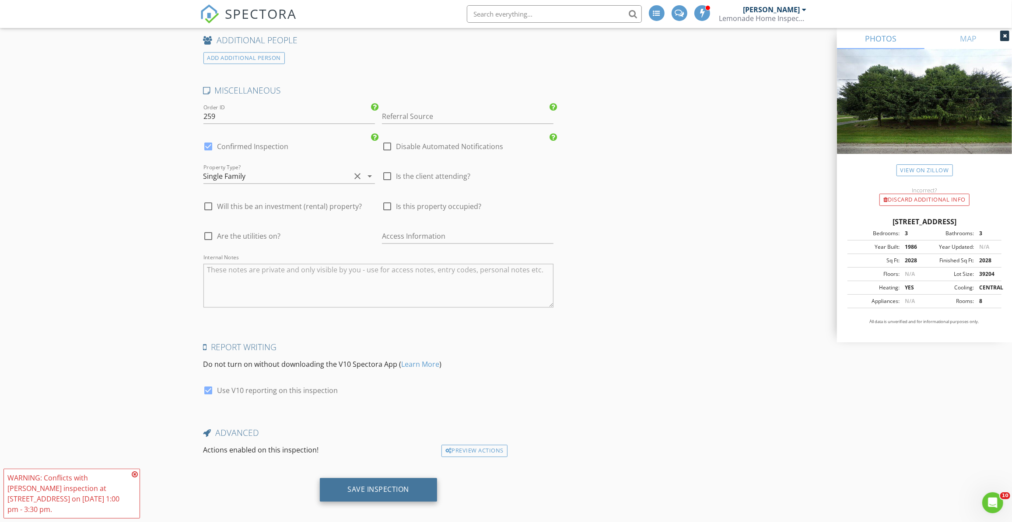
click at [352, 485] on div "Save Inspection" at bounding box center [379, 489] width 62 height 9
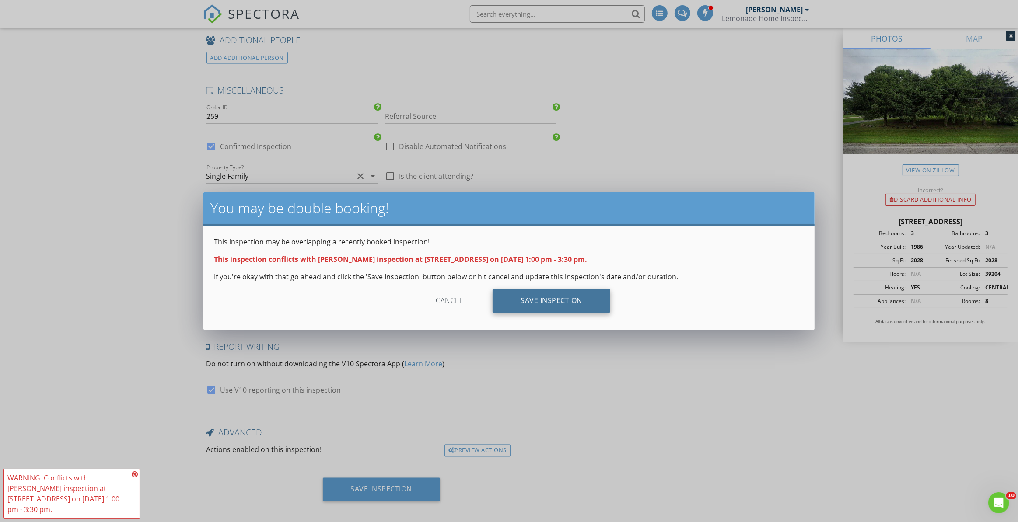
click at [530, 306] on div "Save Inspection" at bounding box center [552, 301] width 118 height 24
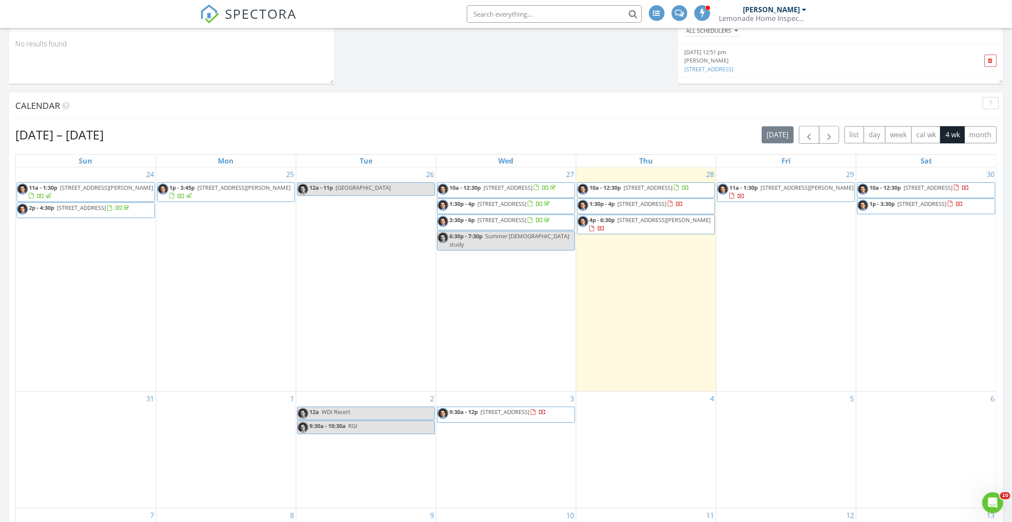
scroll to position [557, 0]
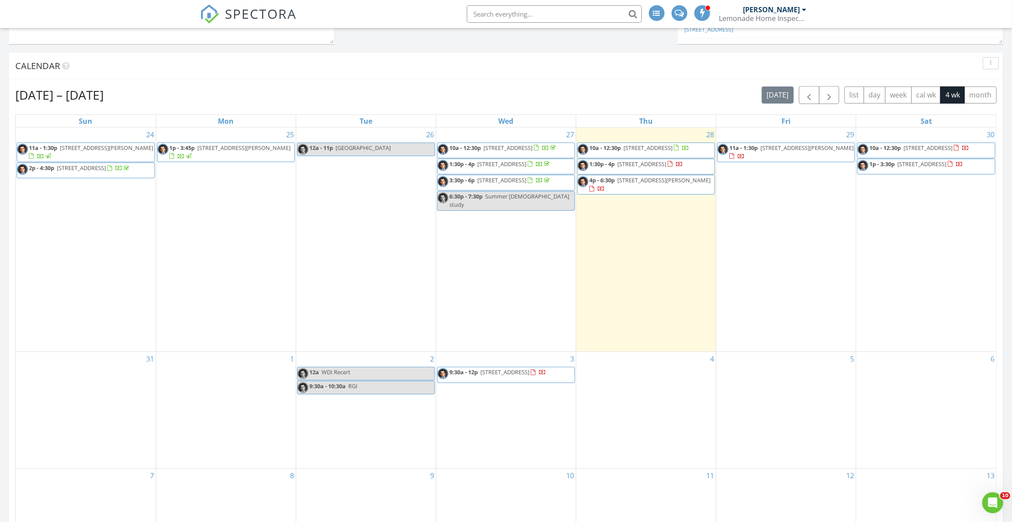
click at [926, 167] on span "3894 E 147th St, Cleveland 44128" at bounding box center [922, 164] width 49 height 8
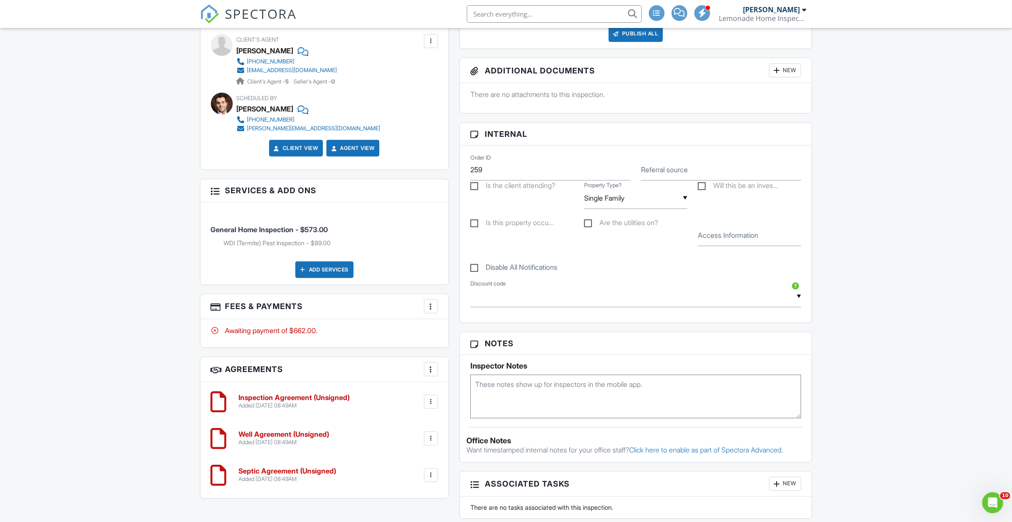
click at [432, 435] on div at bounding box center [431, 439] width 9 height 9
click at [411, 504] on li "Delete" at bounding box center [408, 507] width 50 height 22
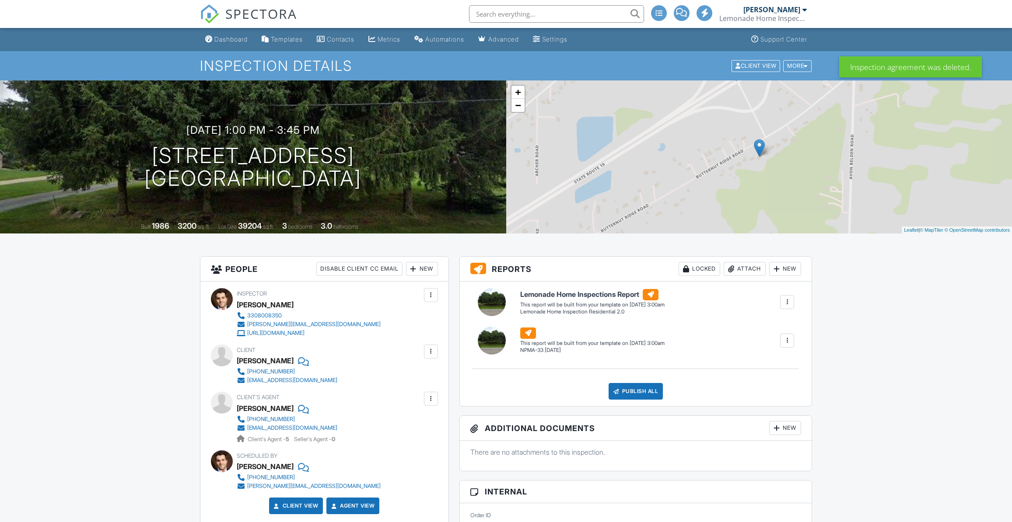
scroll to position [437, 0]
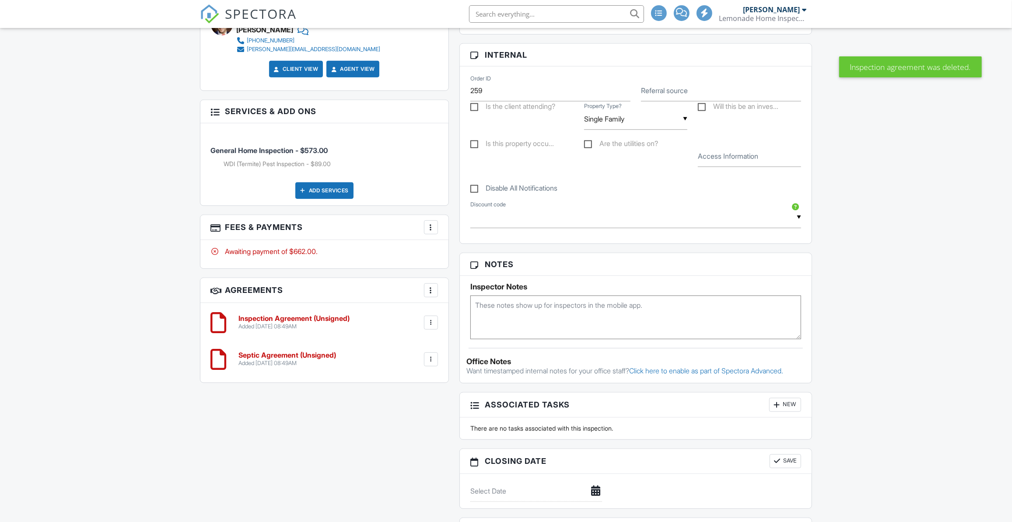
click at [434, 358] on div at bounding box center [431, 359] width 9 height 9
click at [433, 358] on div "Septic Agreement (Unsigned) Added 08/28/2025 08:49AM Edit File Delete Download" at bounding box center [336, 359] width 204 height 15
click at [430, 360] on div at bounding box center [431, 359] width 9 height 9
click at [416, 425] on li "Delete" at bounding box center [408, 428] width 50 height 22
